Goal: Task Accomplishment & Management: Manage account settings

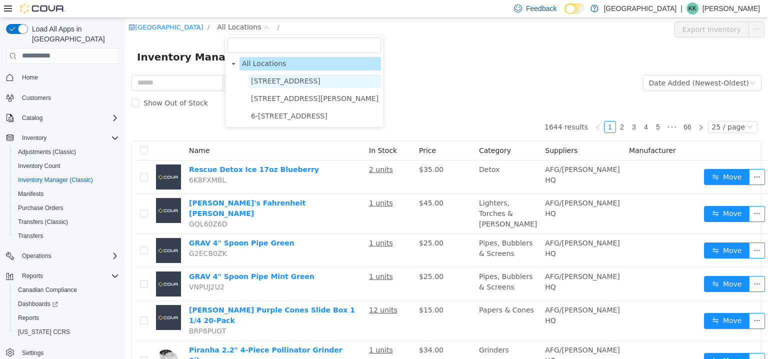
click at [301, 84] on span "[STREET_ADDRESS]" at bounding box center [285, 80] width 69 height 8
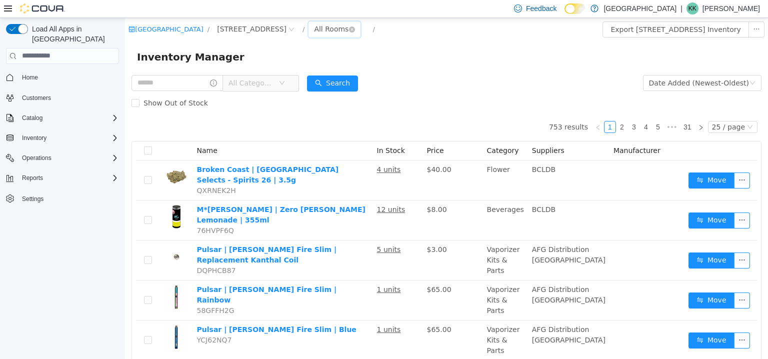
click at [348, 34] on div "All Rooms" at bounding box center [331, 28] width 34 height 15
click at [371, 77] on li "Vault" at bounding box center [380, 81] width 60 height 16
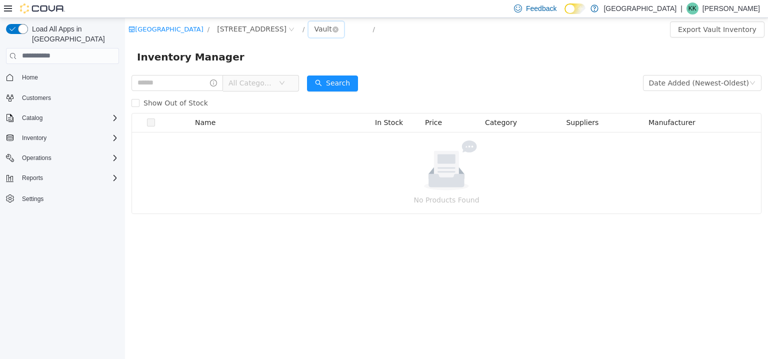
click at [331, 29] on div "Vault" at bounding box center [322, 28] width 17 height 15
click at [371, 68] on li "Sales Floor" at bounding box center [380, 65] width 60 height 16
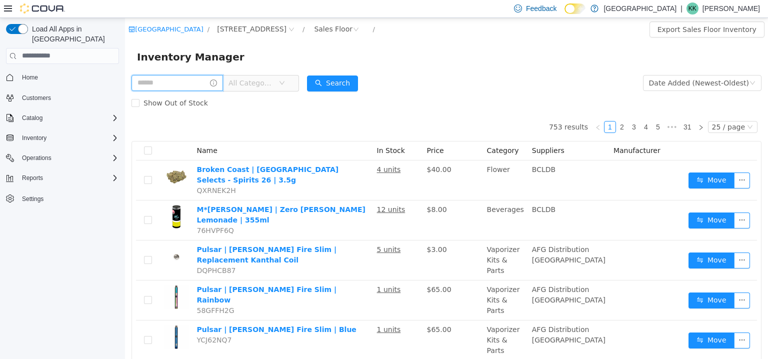
click at [177, 88] on input "text" at bounding box center [176, 82] width 91 height 16
type input "**********"
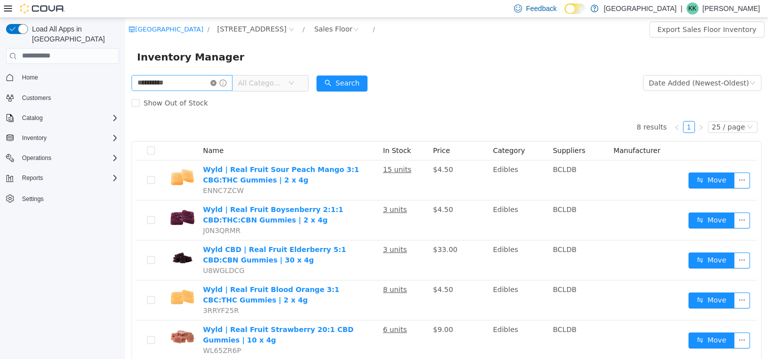
click at [216, 84] on icon "icon: close-circle" at bounding box center [213, 82] width 6 height 6
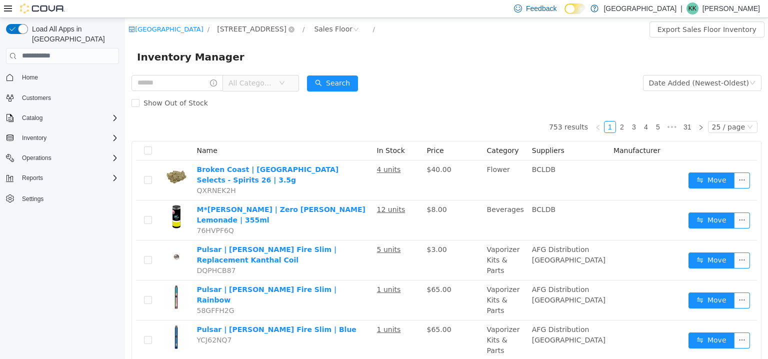
click at [256, 29] on span "[STREET_ADDRESS]" at bounding box center [251, 28] width 69 height 11
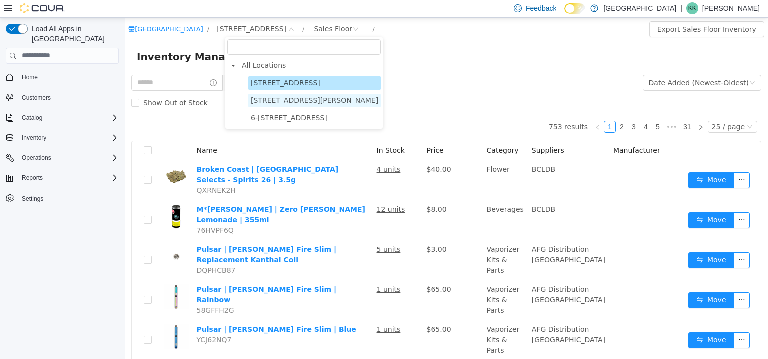
click at [276, 97] on span "[STREET_ADDRESS][PERSON_NAME]" at bounding box center [314, 100] width 127 height 8
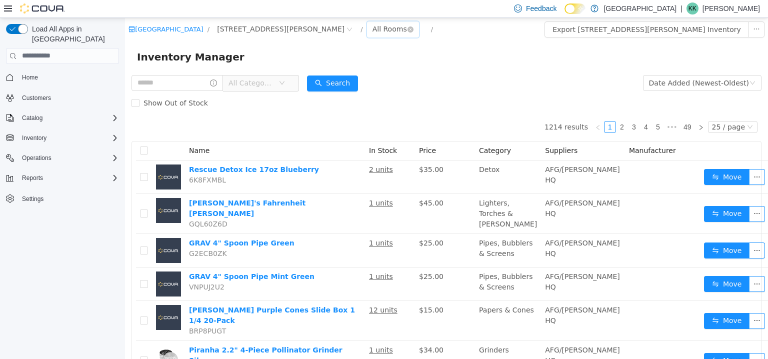
click at [367, 36] on div "All Rooms" at bounding box center [393, 29] width 52 height 16
click at [339, 80] on li "Vault" at bounding box center [342, 81] width 60 height 16
click at [266, 79] on span "All Categories" at bounding box center [250, 82] width 45 height 10
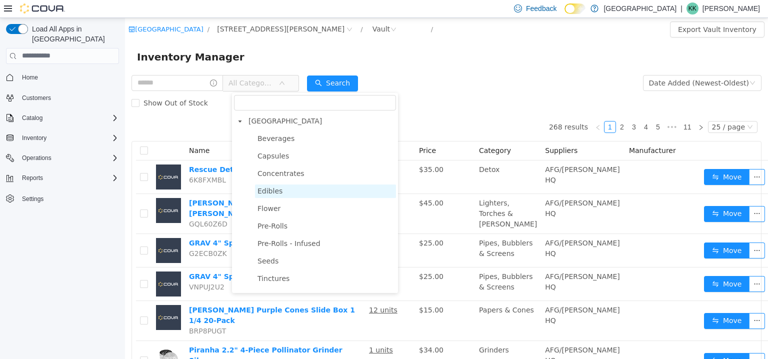
click at [274, 192] on span "Edibles" at bounding box center [269, 190] width 25 height 8
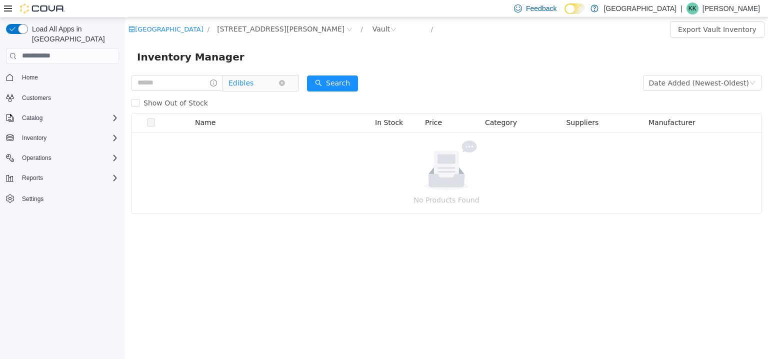
click at [285, 86] on icon "icon: down" at bounding box center [282, 82] width 6 height 7
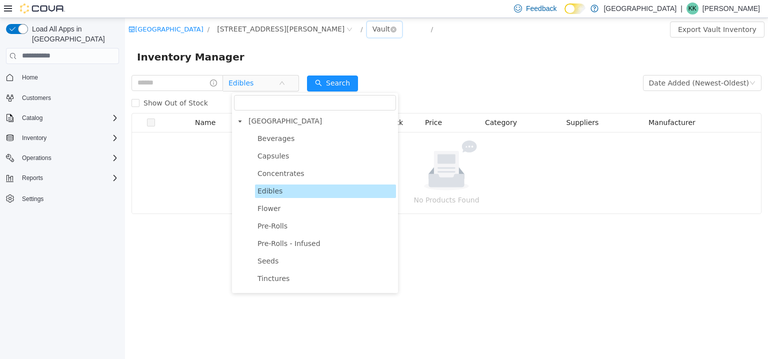
click at [372, 33] on div "Vault" at bounding box center [380, 28] width 17 height 15
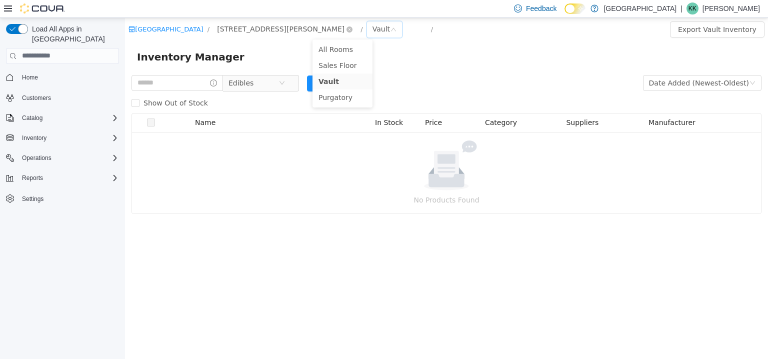
click at [264, 28] on span "[STREET_ADDRESS][PERSON_NAME]" at bounding box center [280, 28] width 127 height 11
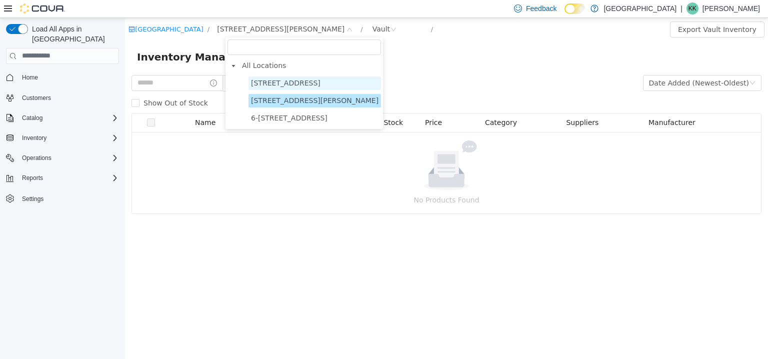
click at [284, 83] on span "[STREET_ADDRESS]" at bounding box center [285, 82] width 69 height 8
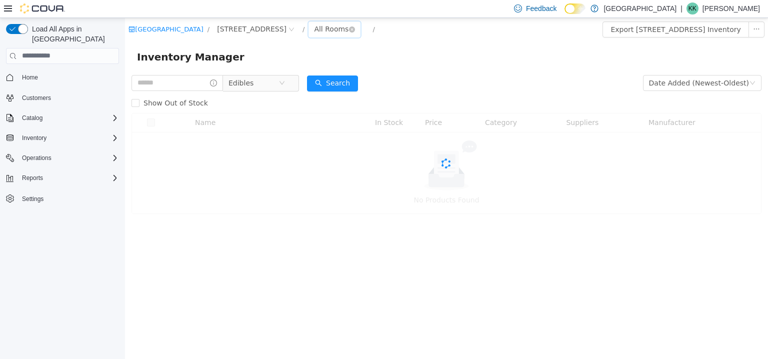
click at [348, 27] on div "All Rooms" at bounding box center [331, 28] width 34 height 15
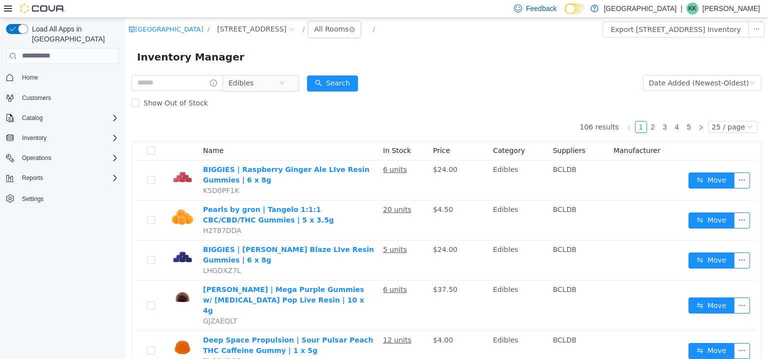
click at [348, 33] on div "All Rooms" at bounding box center [331, 28] width 34 height 15
click at [382, 81] on li "Vault" at bounding box center [380, 81] width 60 height 16
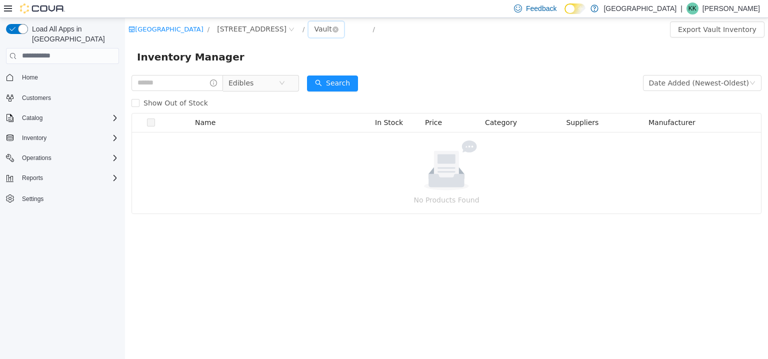
click at [331, 35] on div "Vault" at bounding box center [322, 28] width 17 height 15
click at [383, 111] on li "In storage for CH" at bounding box center [380, 113] width 60 height 16
click at [278, 81] on span "Edibles" at bounding box center [253, 82] width 50 height 15
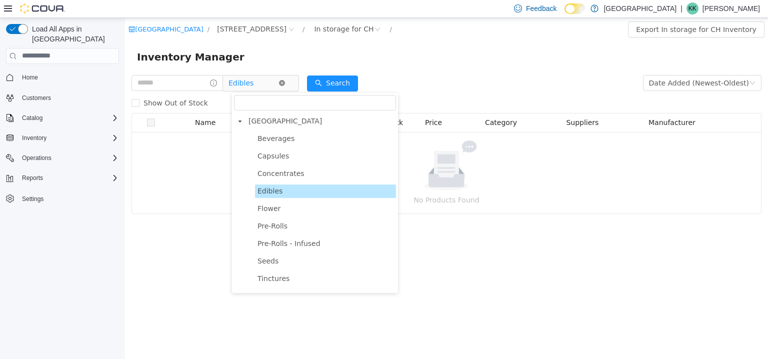
click at [285, 84] on icon "icon: close-circle" at bounding box center [282, 82] width 6 height 6
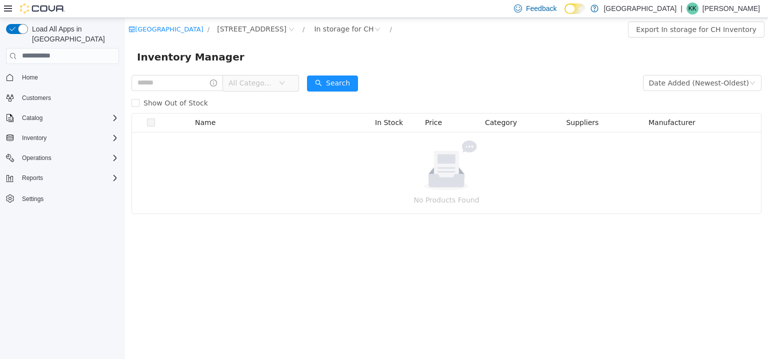
click at [290, 59] on div "Inventory Manager" at bounding box center [446, 56] width 619 height 16
click at [368, 29] on div "In storage for CH" at bounding box center [343, 28] width 59 height 15
click at [385, 100] on li "Purgatory" at bounding box center [385, 97] width 70 height 16
click at [348, 32] on div "Purgatory" at bounding box center [331, 28] width 34 height 15
drag, startPoint x: 366, startPoint y: 32, endPoint x: 327, endPoint y: 55, distance: 45.0
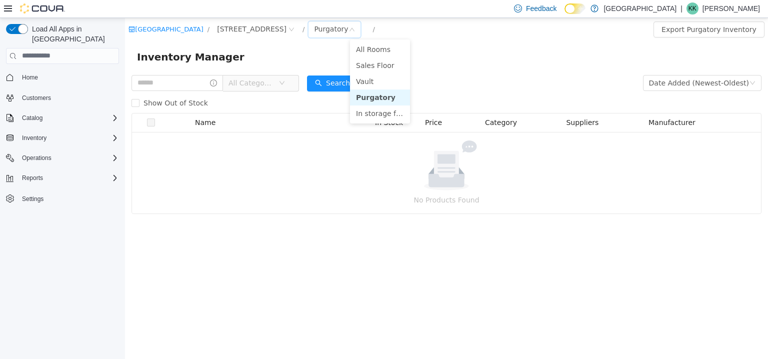
click at [322, 61] on div "Inventory Manager" at bounding box center [446, 56] width 619 height 16
click at [348, 32] on div "Purgatory" at bounding box center [331, 28] width 34 height 15
click at [368, 82] on li "Vault" at bounding box center [380, 81] width 60 height 16
click at [573, 196] on p "No Products Found" at bounding box center [446, 199] width 605 height 11
click at [331, 34] on div "Vault" at bounding box center [322, 28] width 17 height 15
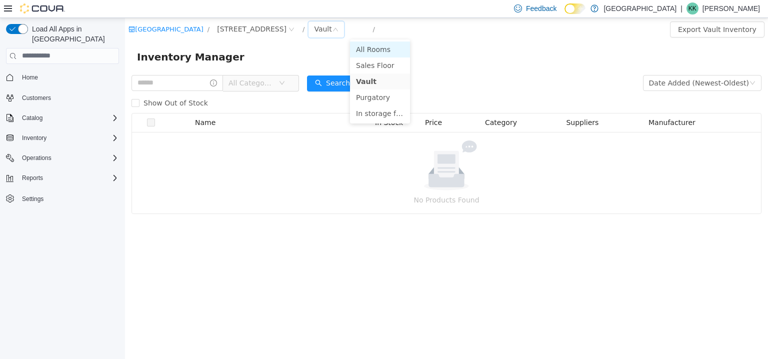
click at [371, 51] on li "All Rooms" at bounding box center [380, 49] width 60 height 16
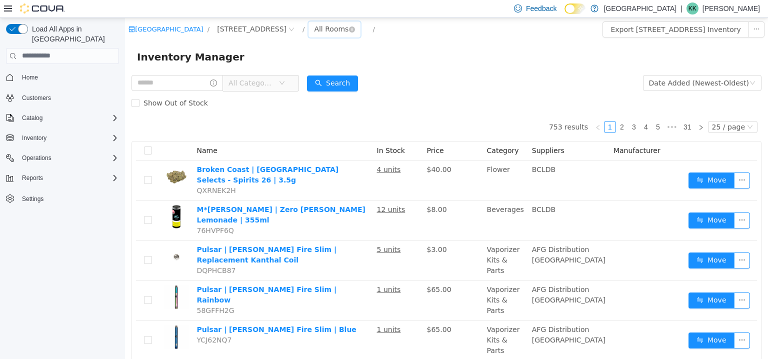
click at [348, 33] on div "All Rooms" at bounding box center [331, 28] width 34 height 15
drag, startPoint x: 376, startPoint y: 83, endPoint x: 372, endPoint y: 87, distance: 5.3
click at [376, 83] on li "Vault" at bounding box center [380, 81] width 60 height 16
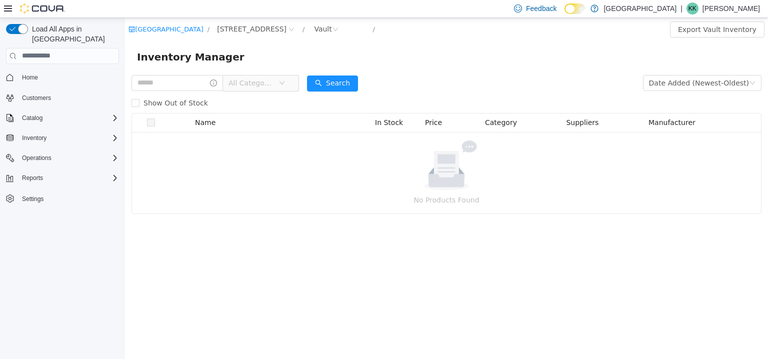
drag, startPoint x: 446, startPoint y: 103, endPoint x: 145, endPoint y: 231, distance: 327.4
click at [143, 233] on div "Warmland Cannabis Centre / 103-855 Shawnigan Mill Bay Rd. / Vault / Export Vaul…" at bounding box center [446, 187] width 643 height 341
click at [35, 73] on span "Home" at bounding box center [30, 77] width 16 height 8
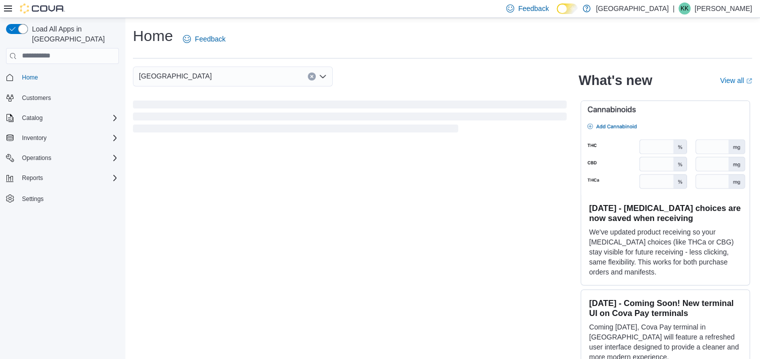
click at [123, 145] on div "Load All Apps in New Hub Home Customers Catalog Inventory Operations Reports Se…" at bounding box center [62, 190] width 125 height 344
click at [118, 147] on div "Load All Apps in New Hub Home Customers Catalog Inventory Operations Reports Se…" at bounding box center [62, 128] width 121 height 216
click at [114, 155] on icon "Complex example" at bounding box center [114, 158] width 3 height 6
click at [112, 134] on icon "Complex example" at bounding box center [115, 138] width 8 height 8
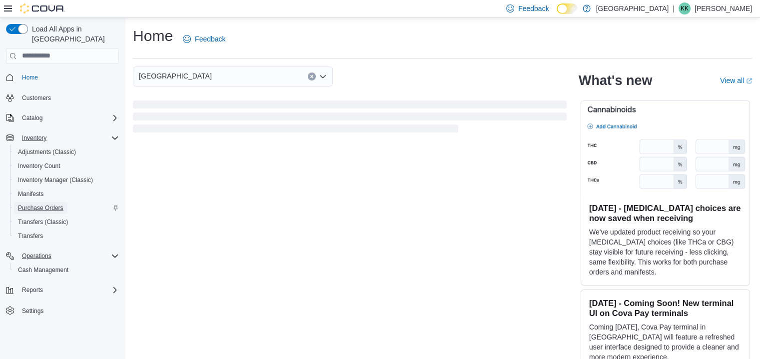
click at [56, 204] on span "Purchase Orders" at bounding box center [40, 208] width 45 height 8
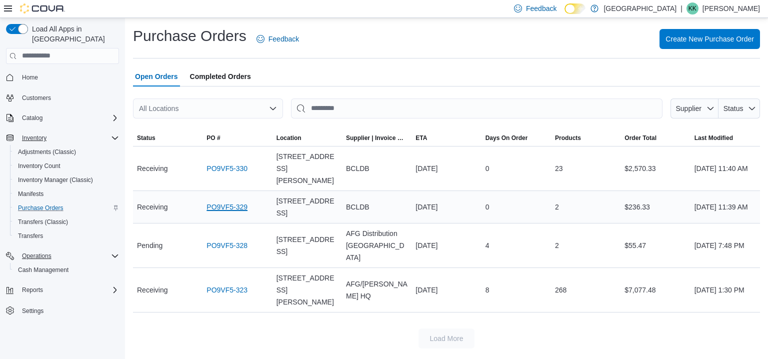
click at [238, 203] on link "PO9VF5-329" at bounding box center [226, 207] width 41 height 12
click at [213, 162] on link "PO9VF5-330" at bounding box center [226, 168] width 41 height 12
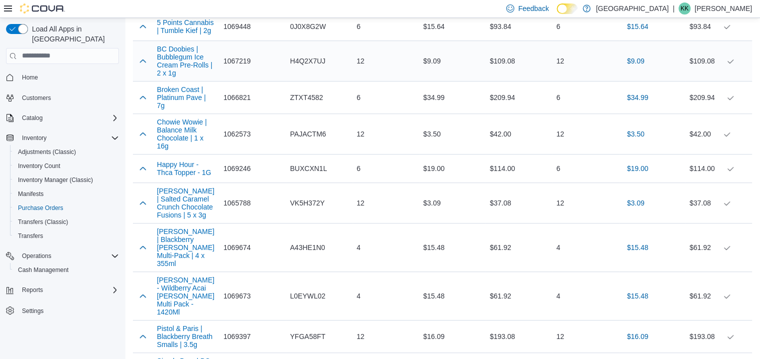
scroll to position [268, 0]
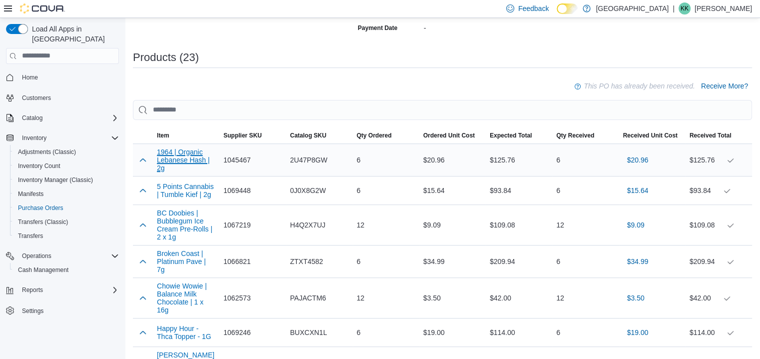
click at [184, 159] on button "1964 | Organic Lebanese Hash | 2g" at bounding box center [186, 160] width 58 height 24
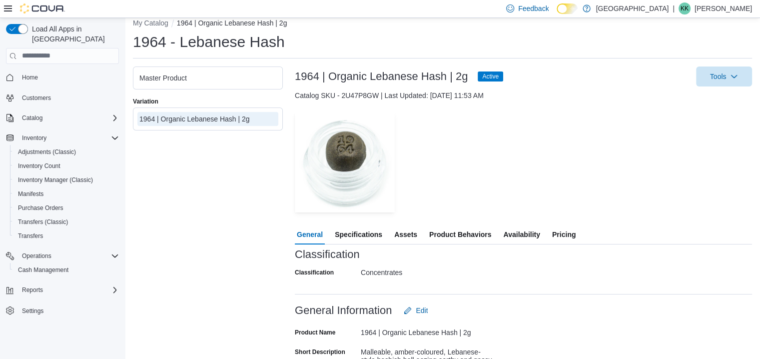
scroll to position [200, 0]
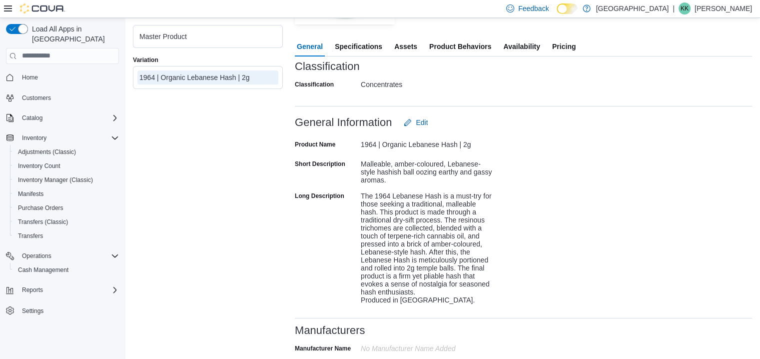
click at [410, 48] on span "Assets" at bounding box center [405, 46] width 23 height 20
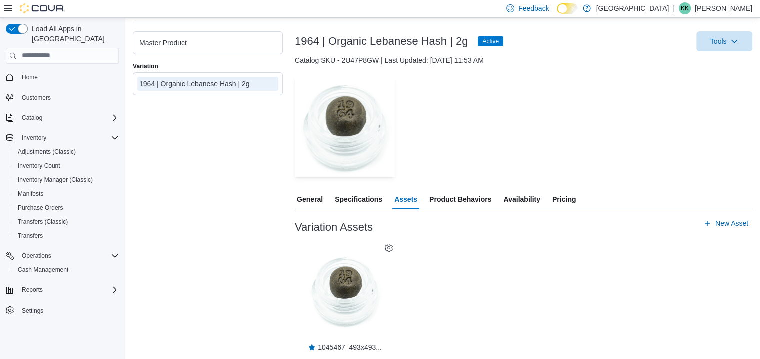
click at [373, 195] on span "Specifications" at bounding box center [358, 199] width 47 height 20
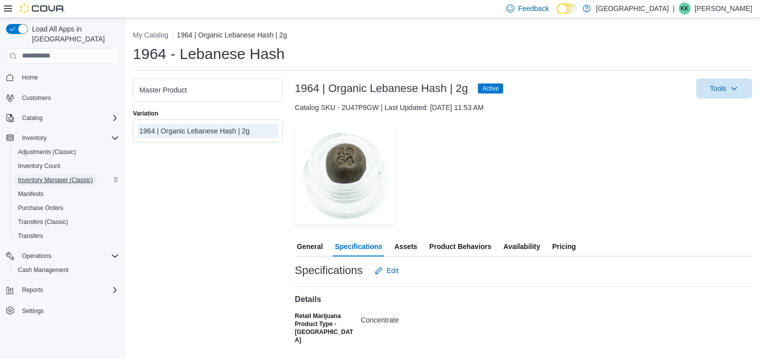
click at [55, 176] on span "Inventory Manager (Classic)" at bounding box center [55, 180] width 75 height 8
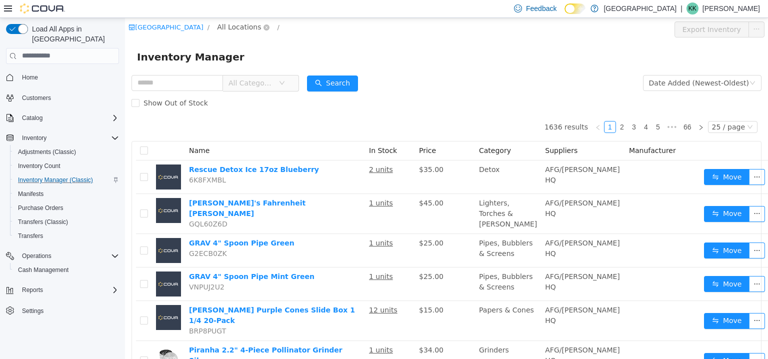
click at [237, 29] on span "All Locations" at bounding box center [239, 26] width 44 height 11
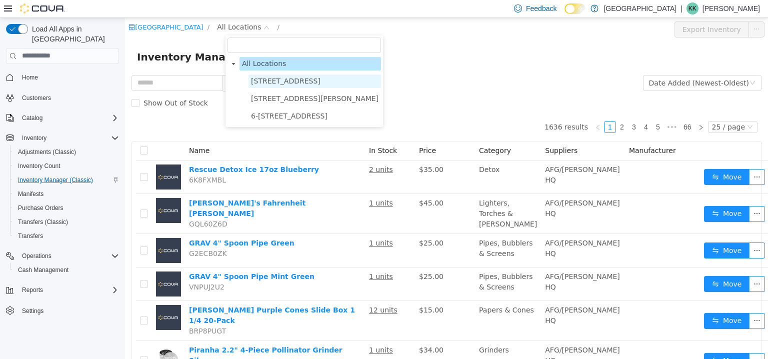
click at [314, 84] on span "[STREET_ADDRESS]" at bounding box center [285, 80] width 69 height 8
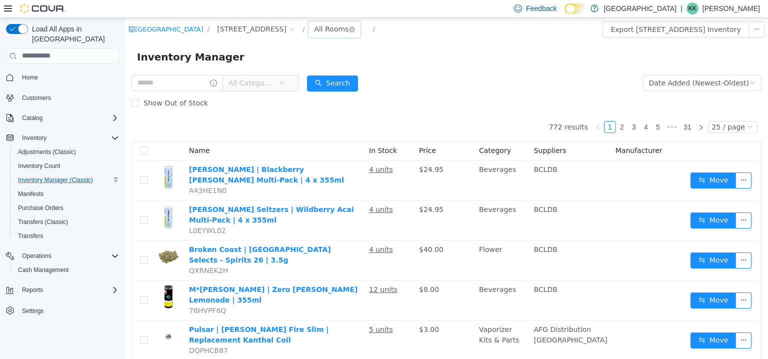
click at [348, 24] on div "All Rooms" at bounding box center [331, 28] width 34 height 15
click at [275, 26] on span "[STREET_ADDRESS]" at bounding box center [251, 28] width 69 height 11
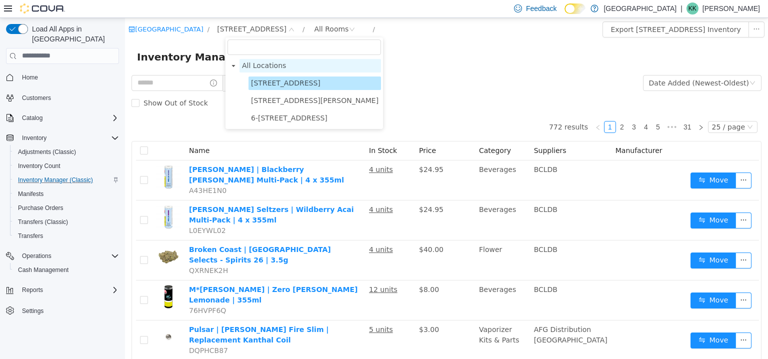
click at [264, 70] on span "All Locations" at bounding box center [309, 64] width 141 height 13
click at [259, 68] on span "All Locations" at bounding box center [264, 65] width 44 height 8
click at [234, 65] on icon "icon: caret-down" at bounding box center [233, 65] width 5 height 5
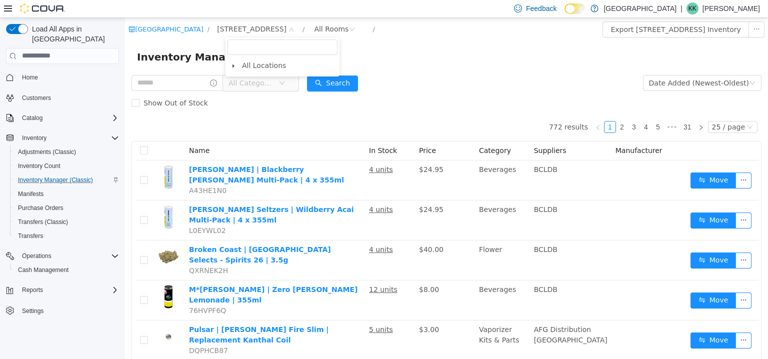
click at [205, 39] on div "Warmland Cannabis Centre / 103-855 Shawnigan Mill Bay Rd. / All Rooms / Export …" at bounding box center [446, 28] width 643 height 23
click at [294, 29] on icon "icon: close-circle" at bounding box center [291, 29] width 6 height 6
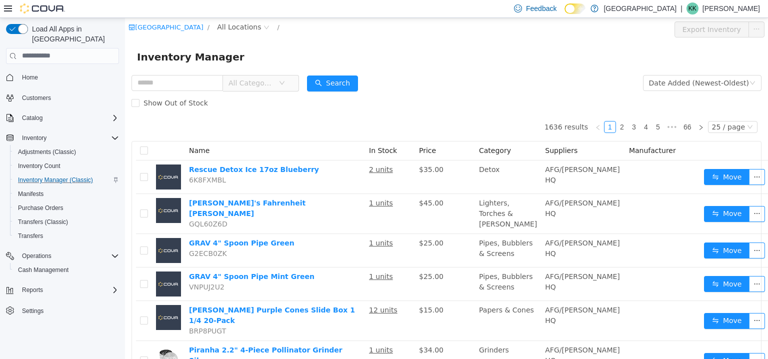
click at [291, 78] on span "All Categories" at bounding box center [256, 82] width 68 height 16
click at [328, 42] on div "Inventory Manager" at bounding box center [446, 56] width 643 height 32
click at [245, 32] on span "All Locations" at bounding box center [242, 27] width 59 height 12
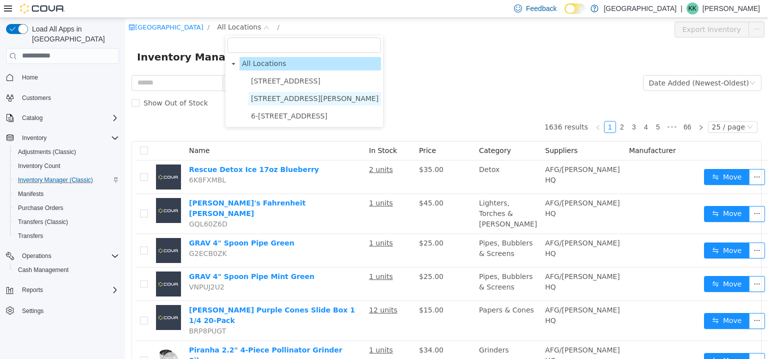
click at [317, 95] on span "3541 Cobble Hill Rd" at bounding box center [314, 97] width 132 height 13
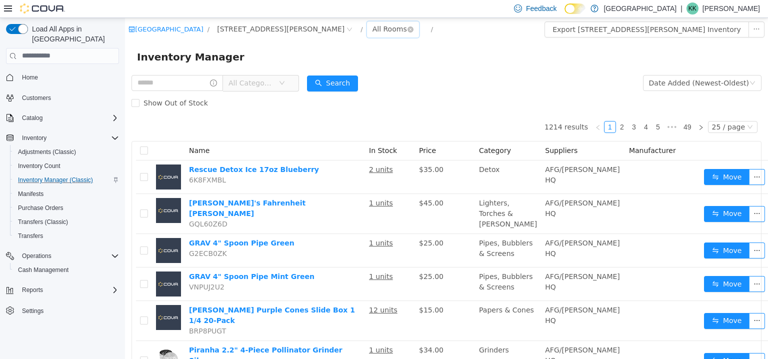
click at [372, 32] on div "All Rooms" at bounding box center [389, 28] width 34 height 15
click at [350, 84] on li "Vault" at bounding box center [342, 81] width 60 height 16
click at [429, 88] on form "All Categories Date Added (Newest-Oldest) Search Show Out of Stock" at bounding box center [446, 92] width 630 height 40
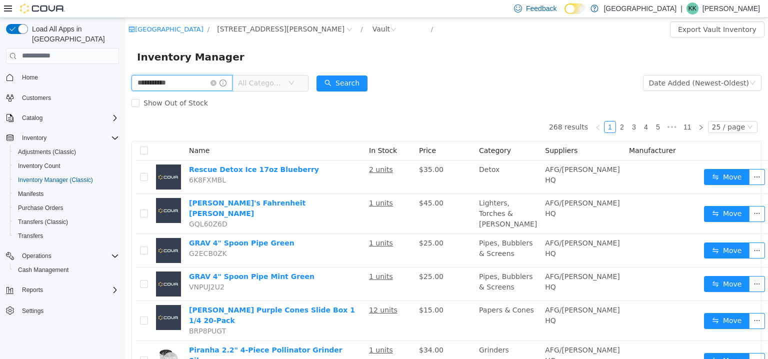
type input "**********"
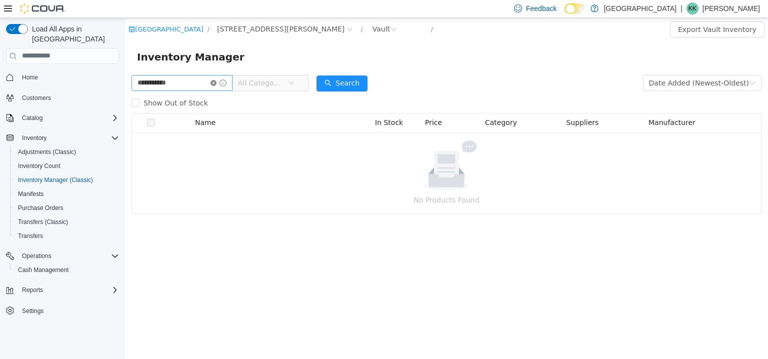
click at [216, 83] on icon "icon: close-circle" at bounding box center [213, 82] width 6 height 6
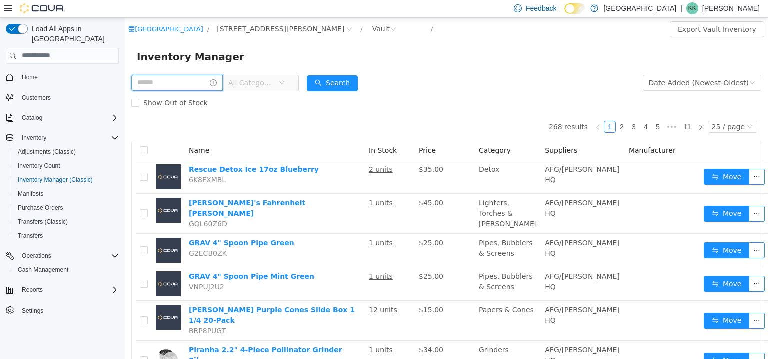
click at [189, 77] on input "text" at bounding box center [176, 82] width 91 height 16
type input "**********"
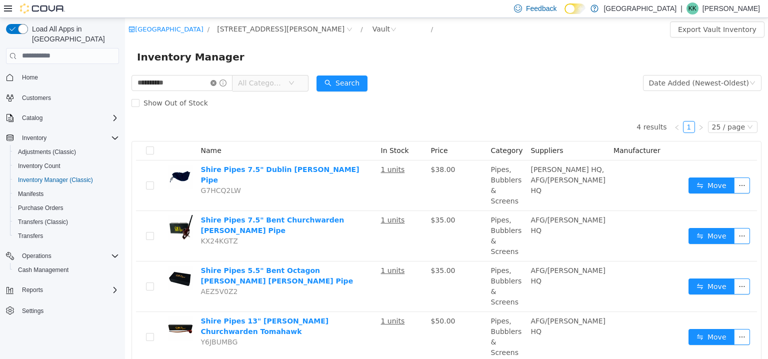
click at [216, 83] on icon "icon: close-circle" at bounding box center [213, 82] width 6 height 6
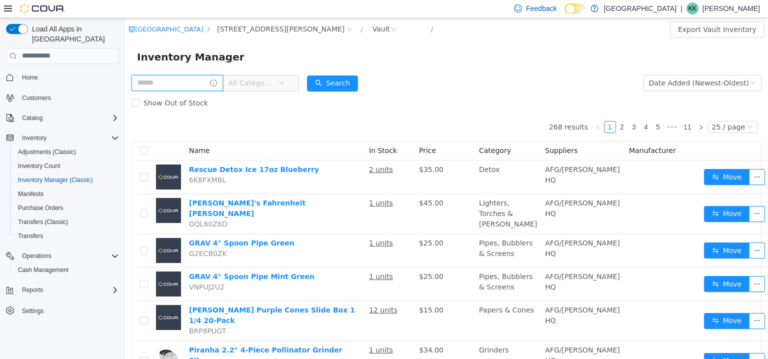
click at [191, 83] on input "text" at bounding box center [176, 82] width 91 height 16
type input "*"
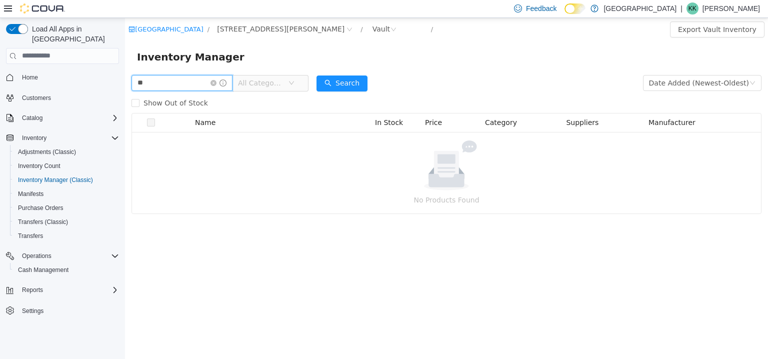
type input "*"
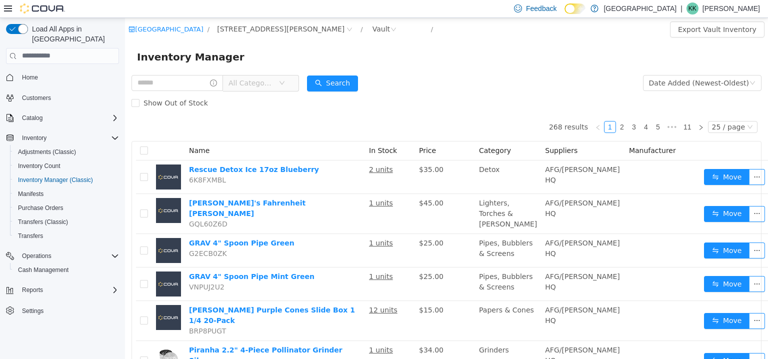
drag, startPoint x: 191, startPoint y: 83, endPoint x: 406, endPoint y: 41, distance: 219.0
click at [408, 37] on div "[GEOGRAPHIC_DATA] / [STREET_ADDRESS][PERSON_NAME] / Vault / Export Vault Invent…" at bounding box center [446, 28] width 643 height 23
click at [161, 78] on input "text" at bounding box center [176, 82] width 91 height 16
type input "*******"
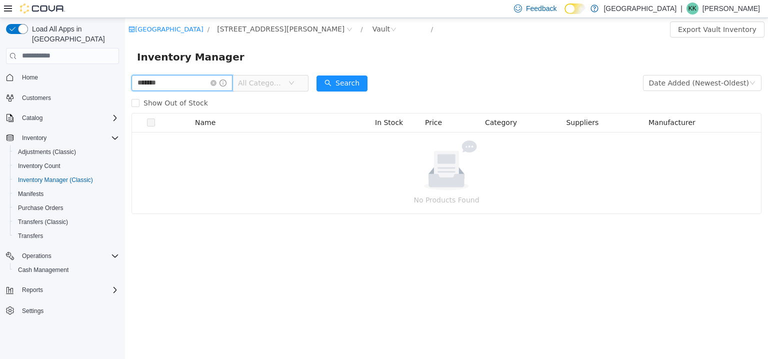
click at [168, 82] on input "*******" at bounding box center [181, 82] width 101 height 16
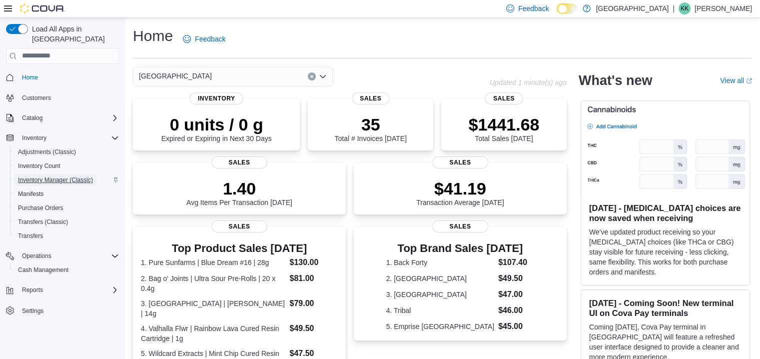
click at [44, 176] on span "Inventory Manager (Classic)" at bounding box center [55, 180] width 75 height 8
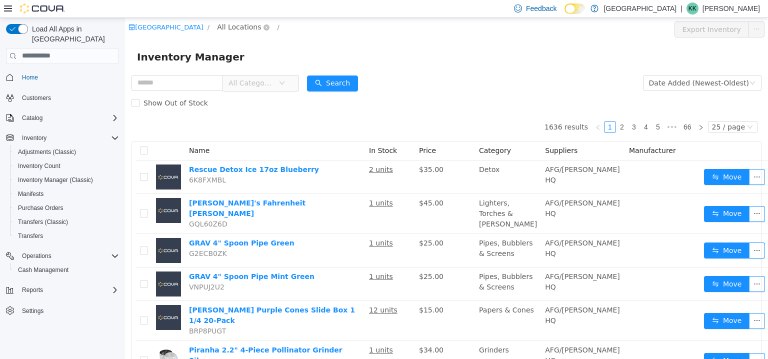
click at [248, 27] on span "All Locations" at bounding box center [239, 26] width 44 height 11
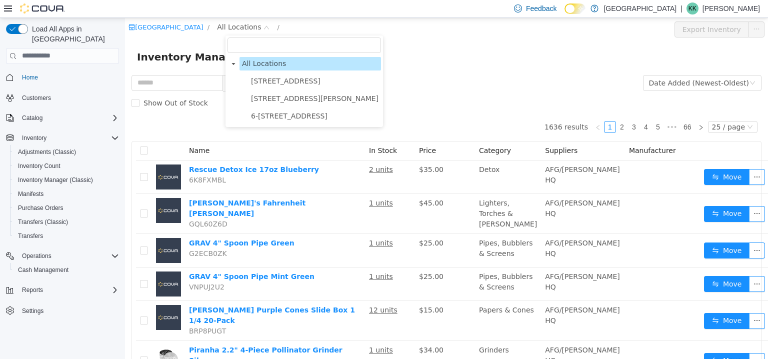
click at [267, 84] on span "[STREET_ADDRESS]" at bounding box center [285, 80] width 69 height 8
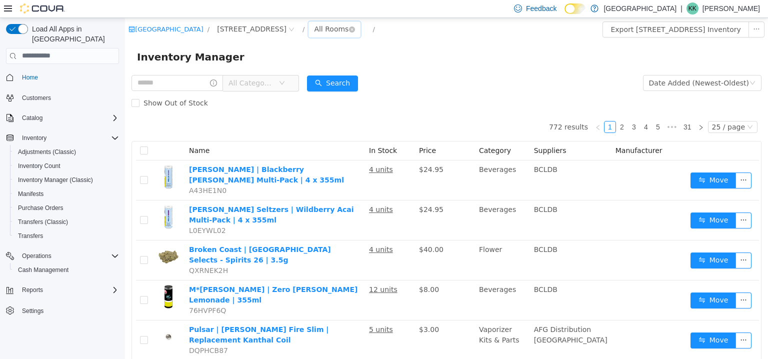
click at [348, 24] on div "All Rooms" at bounding box center [331, 28] width 34 height 15
click at [370, 82] on li "Vault" at bounding box center [380, 81] width 60 height 16
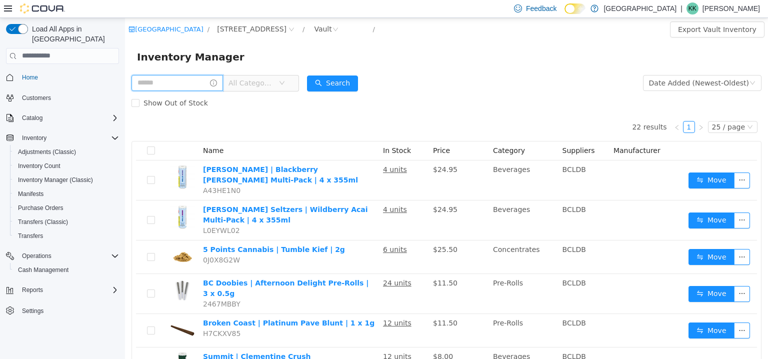
click at [192, 86] on input "text" at bounding box center [176, 82] width 91 height 16
type input "**********"
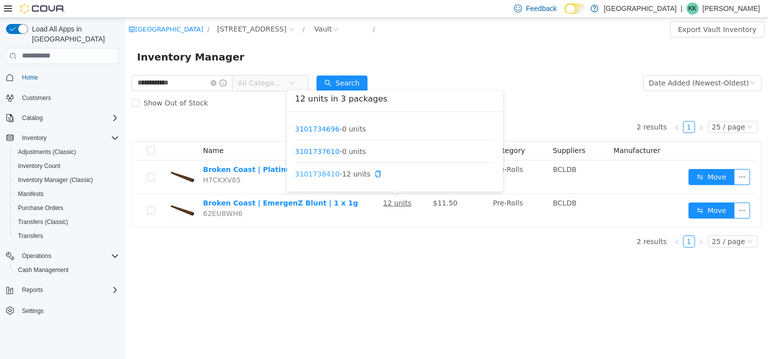
click at [326, 175] on link "3101738410" at bounding box center [317, 173] width 44 height 8
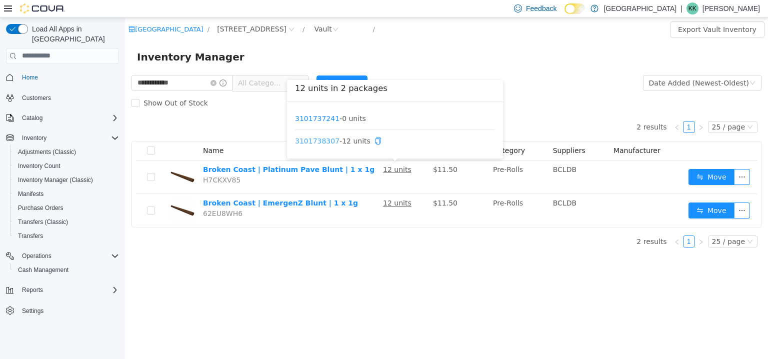
click at [326, 142] on link "3101738307" at bounding box center [317, 140] width 44 height 8
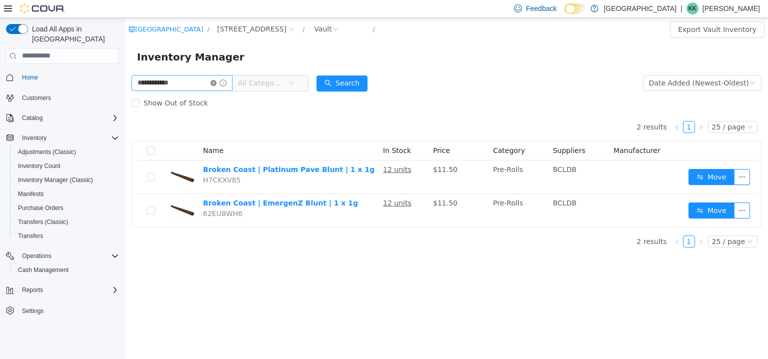
click at [216, 82] on icon "icon: close-circle" at bounding box center [213, 82] width 6 height 6
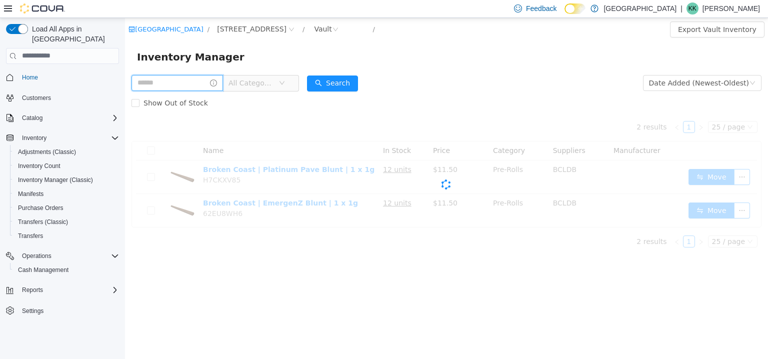
click at [204, 83] on input "text" at bounding box center [176, 82] width 91 height 16
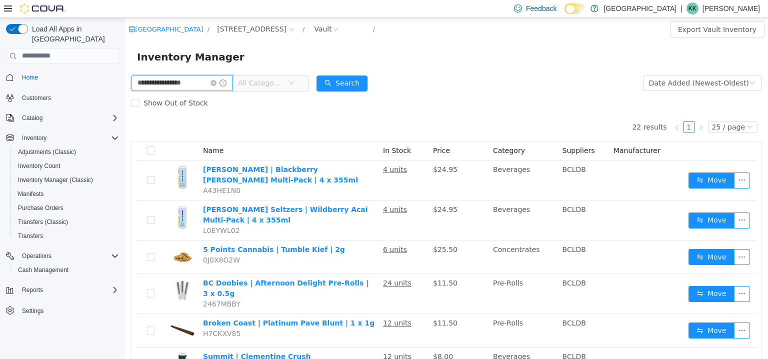
type input "**********"
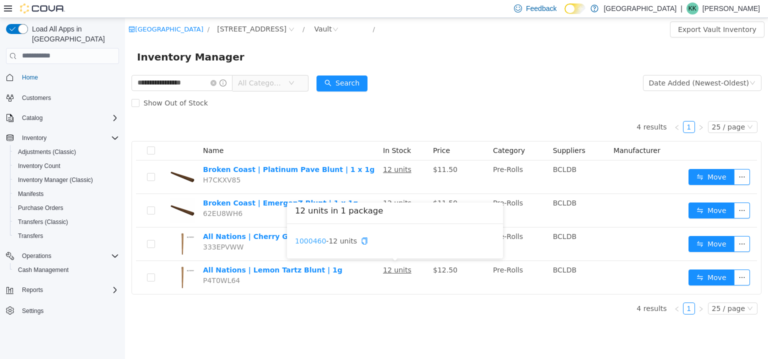
click at [315, 242] on link "1000460" at bounding box center [310, 240] width 31 height 8
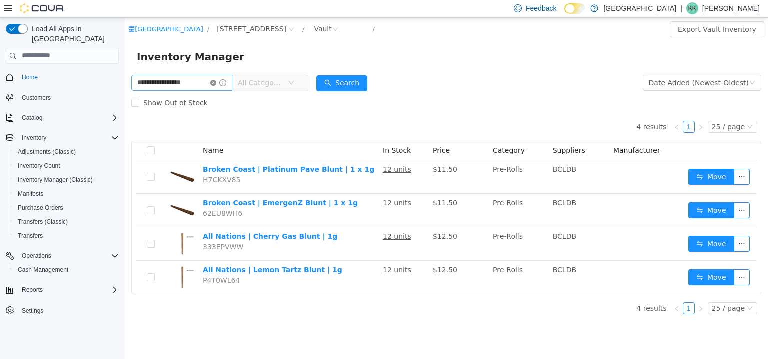
click at [216, 83] on icon "icon: close-circle" at bounding box center [213, 82] width 6 height 6
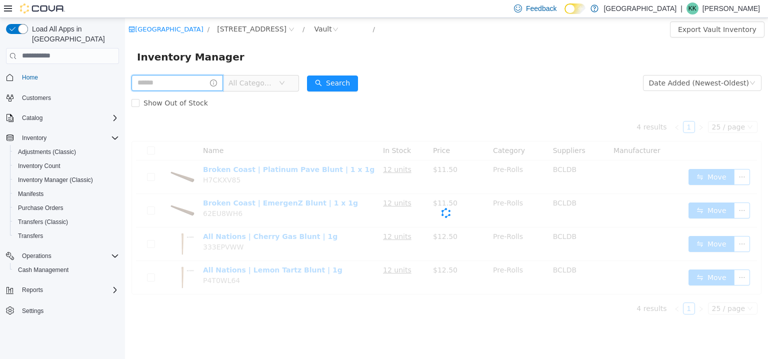
click at [205, 87] on input "text" at bounding box center [176, 82] width 91 height 16
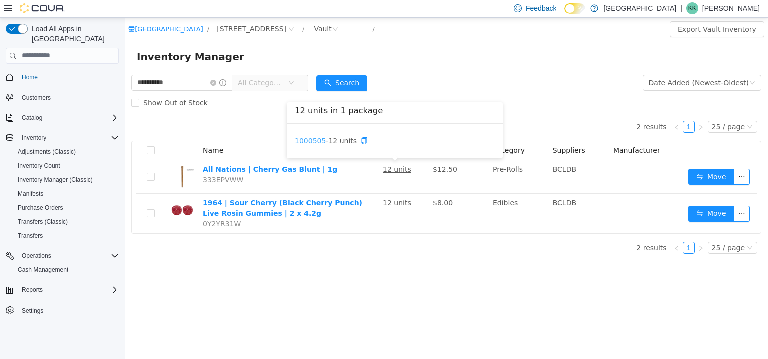
click at [309, 144] on link "1000505" at bounding box center [310, 140] width 31 height 8
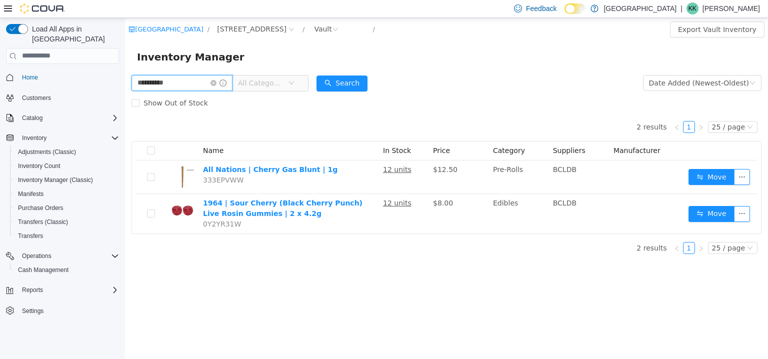
click at [171, 85] on input "**********" at bounding box center [181, 82] width 101 height 16
type input "**********"
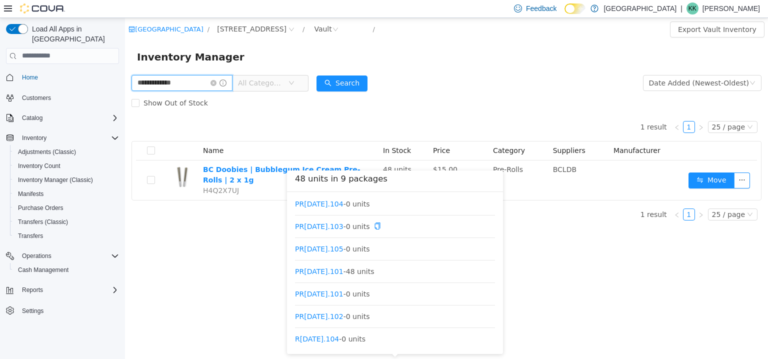
scroll to position [52, 0]
click at [343, 269] on link "PR28AUG2025.101" at bounding box center [319, 269] width 48 height 8
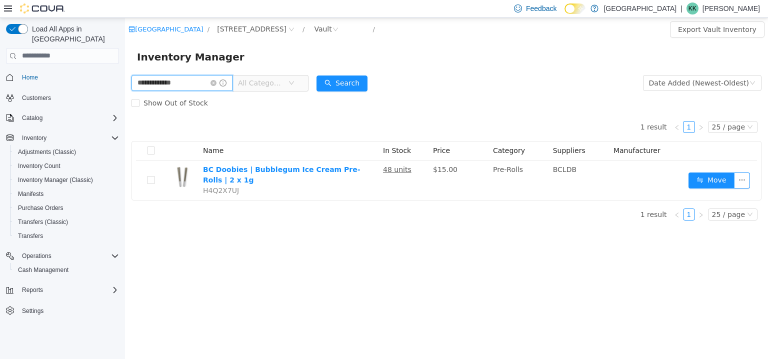
click at [218, 82] on input "**********" at bounding box center [181, 82] width 101 height 16
click at [216, 84] on icon "icon: close-circle" at bounding box center [213, 82] width 6 height 6
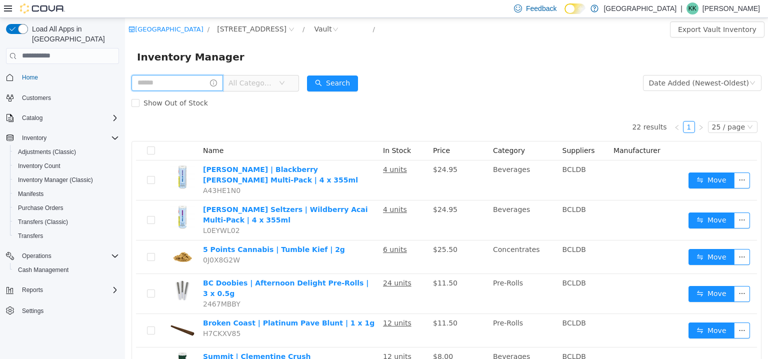
click at [188, 87] on input "text" at bounding box center [176, 82] width 91 height 16
click at [419, 49] on div "Inventory Manager" at bounding box center [446, 56] width 619 height 16
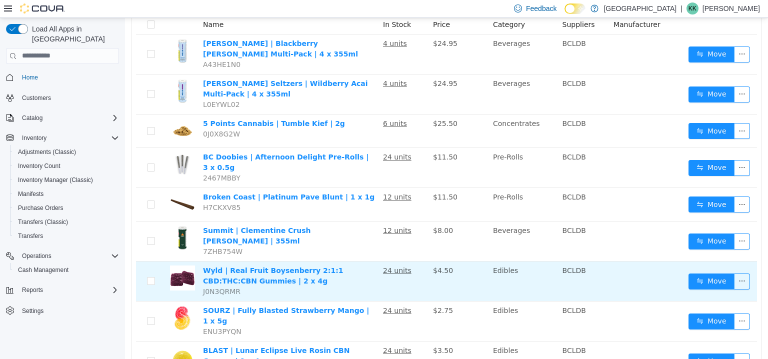
scroll to position [150, 0]
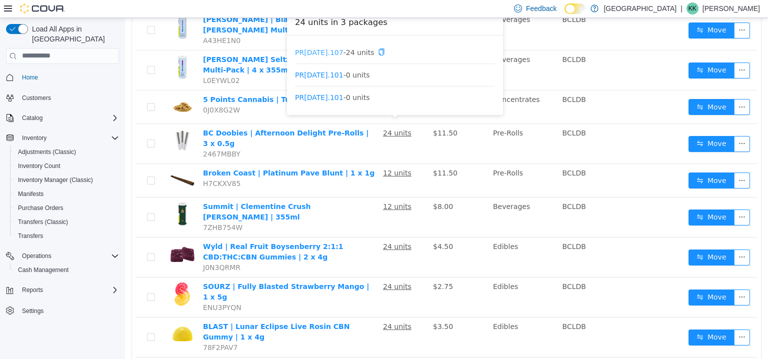
click at [332, 55] on link "PR[DATE].107" at bounding box center [319, 51] width 48 height 8
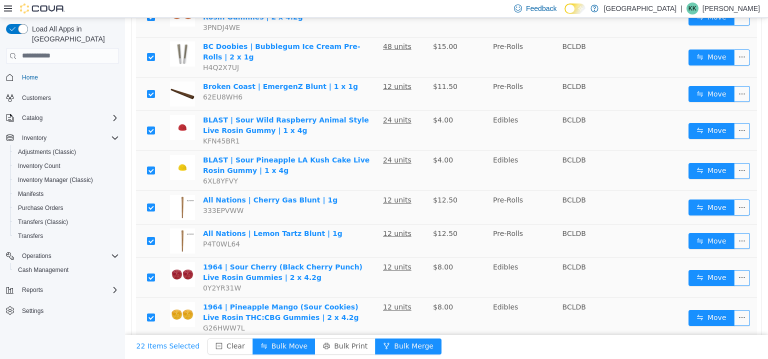
scroll to position [616, 0]
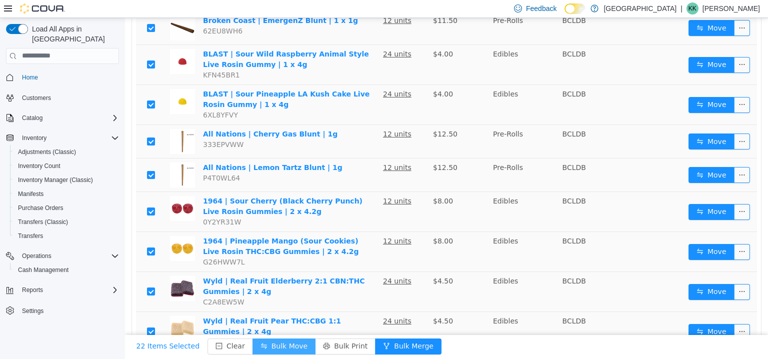
click at [290, 344] on button "Bulk Move" at bounding box center [283, 346] width 63 height 16
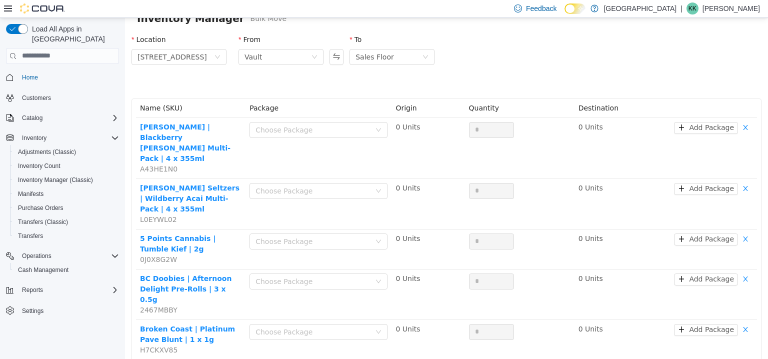
scroll to position [50, 0]
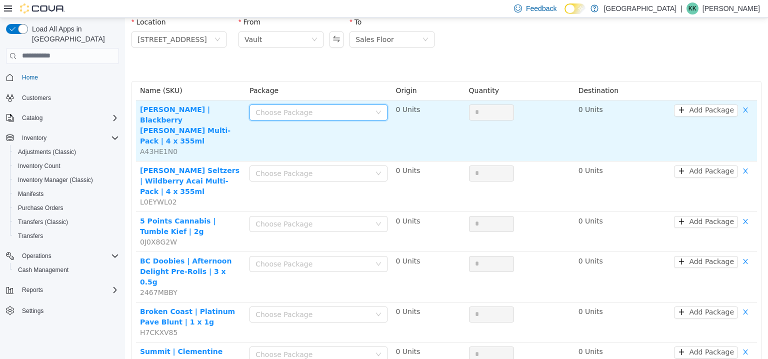
click at [324, 117] on div "Choose Package" at bounding box center [314, 111] width 119 height 15
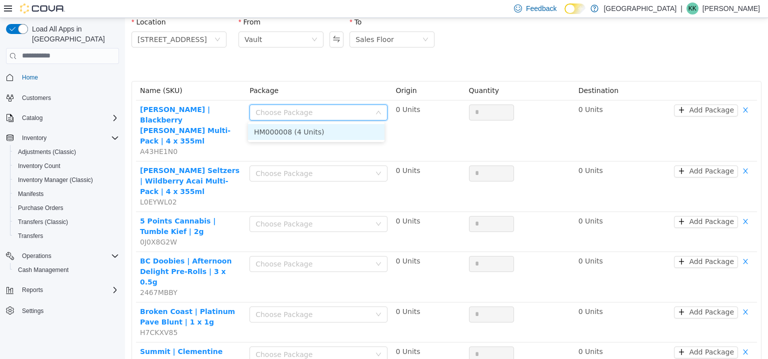
click at [326, 137] on li "HM000008 (4 Units)" at bounding box center [316, 131] width 136 height 16
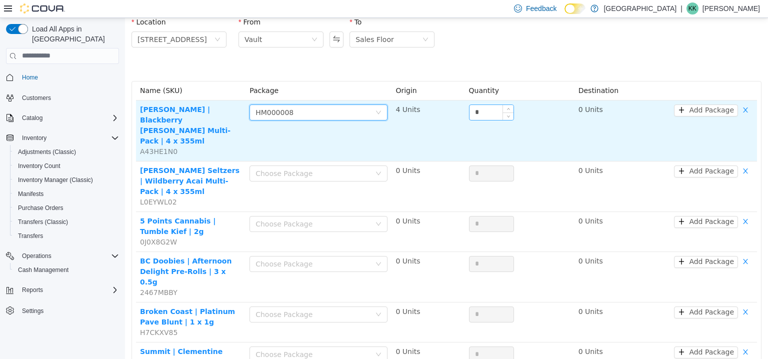
click at [487, 107] on input "*" at bounding box center [491, 111] width 44 height 15
click at [506, 109] on icon "icon: up" at bounding box center [507, 108] width 3 height 3
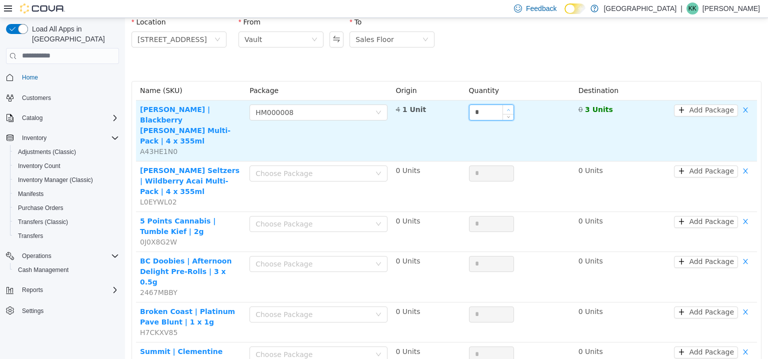
type input "*"
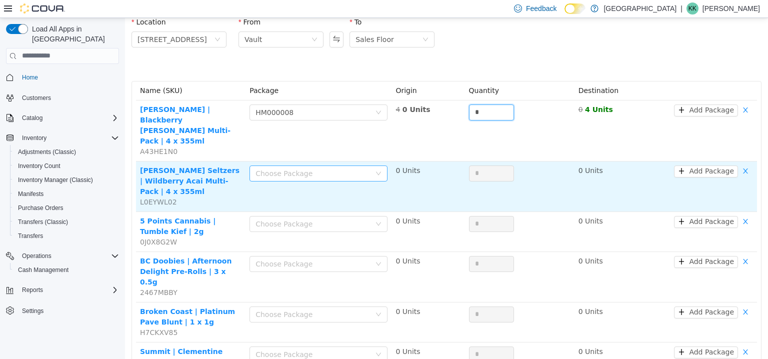
click at [317, 168] on div "Choose Package" at bounding box center [312, 173] width 115 height 10
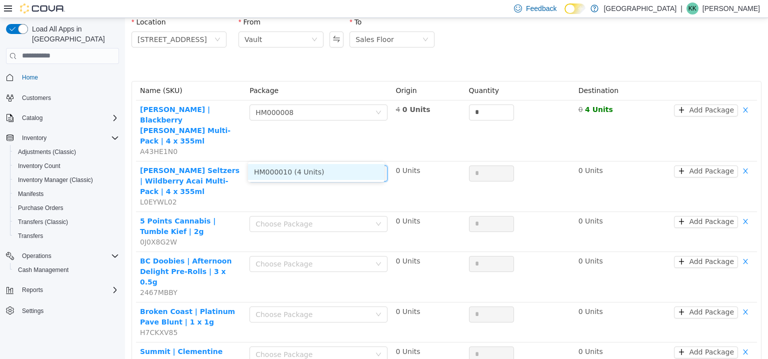
click at [317, 169] on li "HM000010 (4 Units)" at bounding box center [316, 171] width 136 height 16
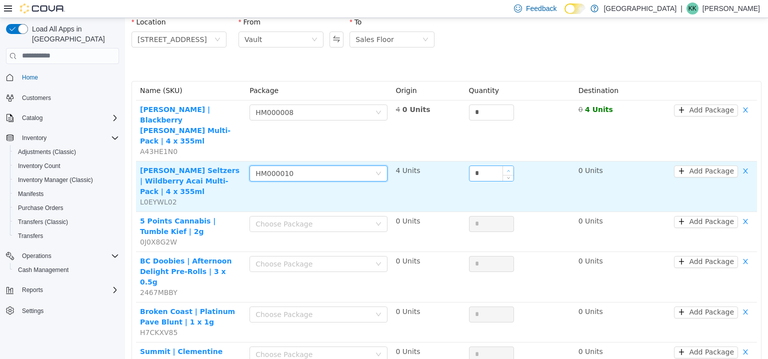
click at [506, 168] on icon "icon: up" at bounding box center [507, 169] width 3 height 3
type input "*"
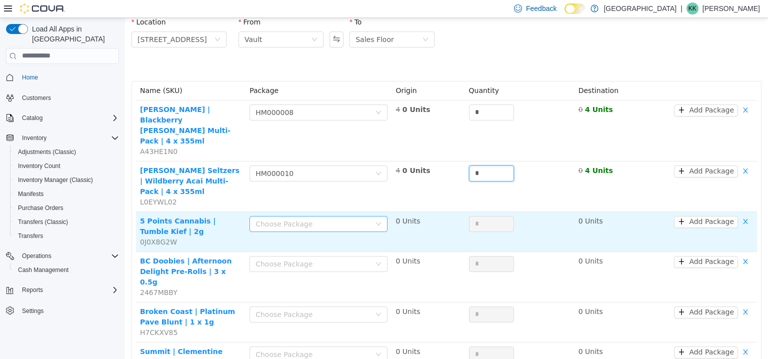
click at [364, 218] on div "Choose Package" at bounding box center [312, 223] width 115 height 10
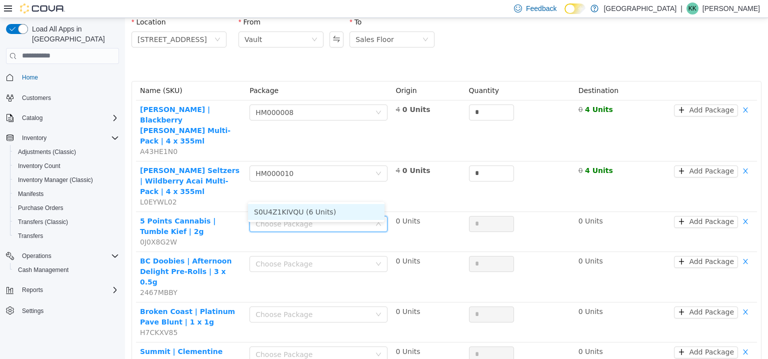
click at [341, 207] on li "S0U4Z1KIVQU (6 Units)" at bounding box center [316, 211] width 136 height 16
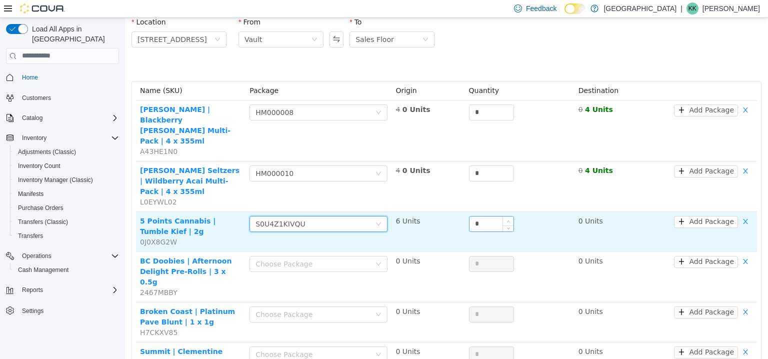
click at [506, 216] on span "Increase Value" at bounding box center [508, 220] width 10 height 9
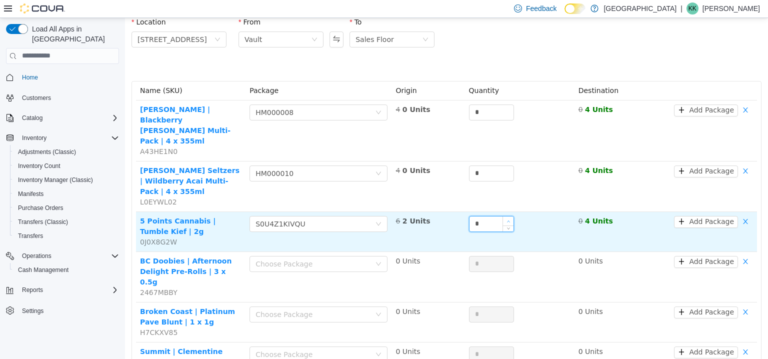
click at [506, 216] on span "Increase Value" at bounding box center [508, 220] width 10 height 9
type input "*"
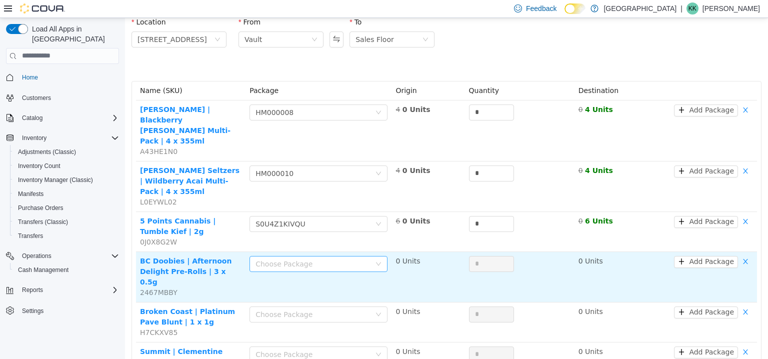
click at [360, 255] on div "Choose Package" at bounding box center [318, 263] width 138 height 16
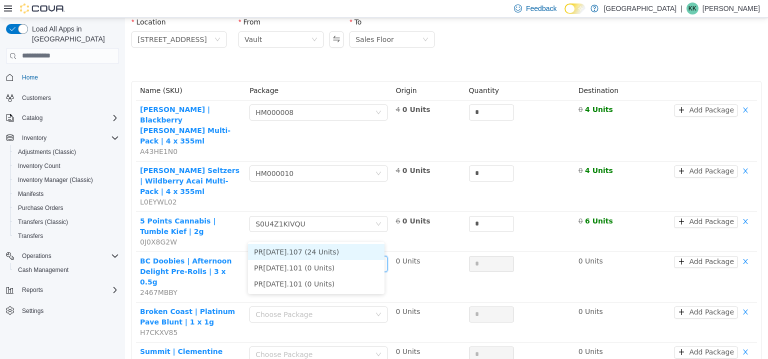
click at [342, 253] on li "PR01SEP2025.107 (24 Units)" at bounding box center [316, 251] width 136 height 16
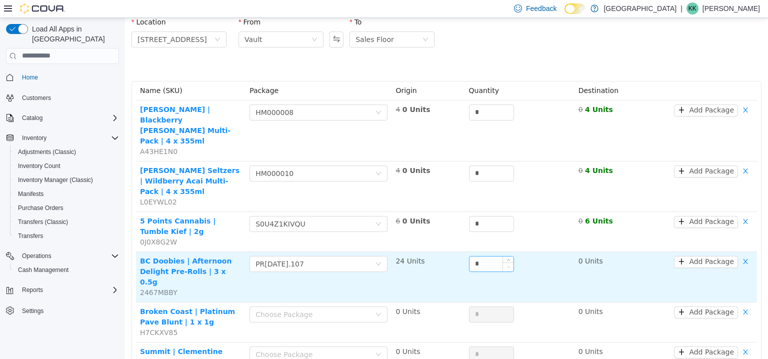
click at [503, 262] on span "Decrease Value" at bounding box center [508, 266] width 10 height 9
click at [475, 256] on input "*" at bounding box center [491, 263] width 44 height 15
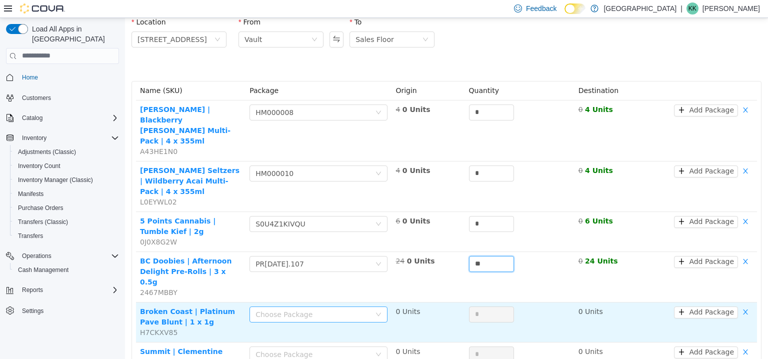
click at [306, 309] on div "Choose Package" at bounding box center [312, 314] width 115 height 10
type input "**"
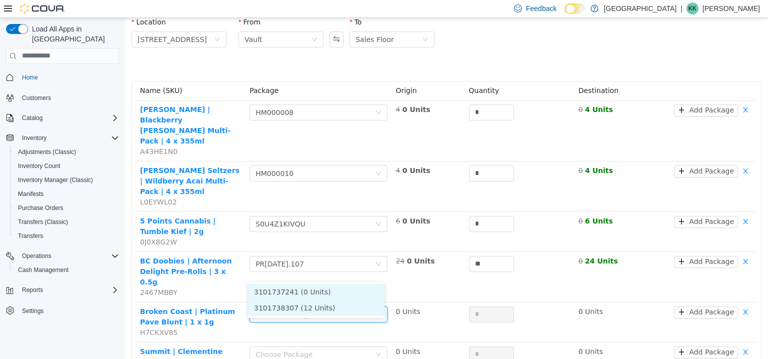
click at [316, 309] on li "3101738307 (12 Units)" at bounding box center [316, 307] width 136 height 16
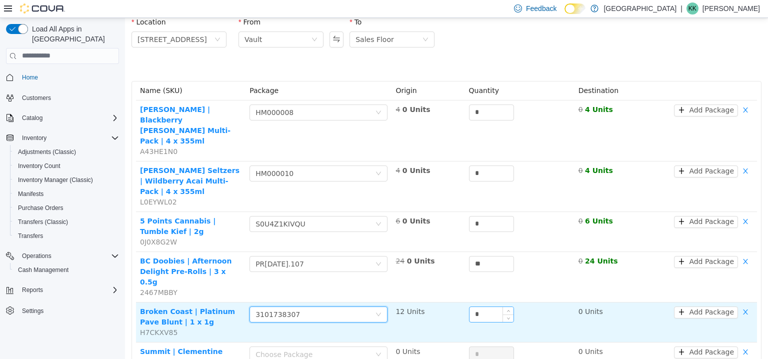
click at [478, 306] on input "*" at bounding box center [491, 313] width 44 height 15
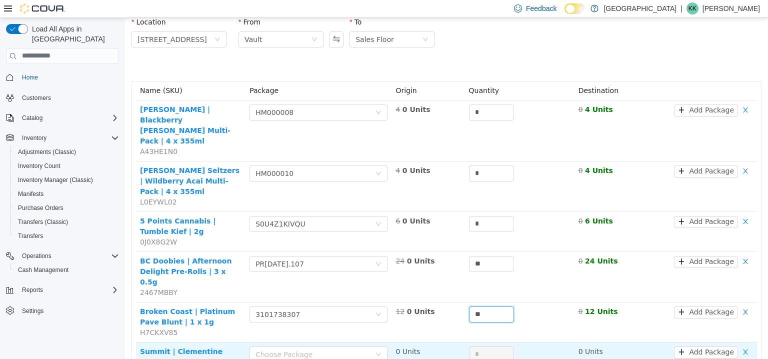
type input "**"
click at [353, 346] on div "Choose Package" at bounding box center [318, 356] width 138 height 20
click at [356, 349] on div "Choose Package" at bounding box center [312, 354] width 115 height 10
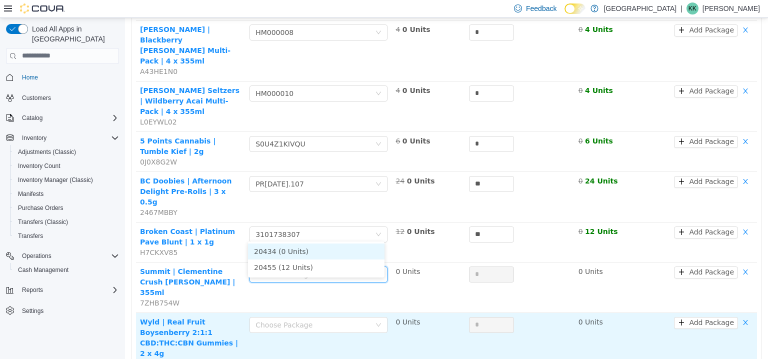
scroll to position [200, 0]
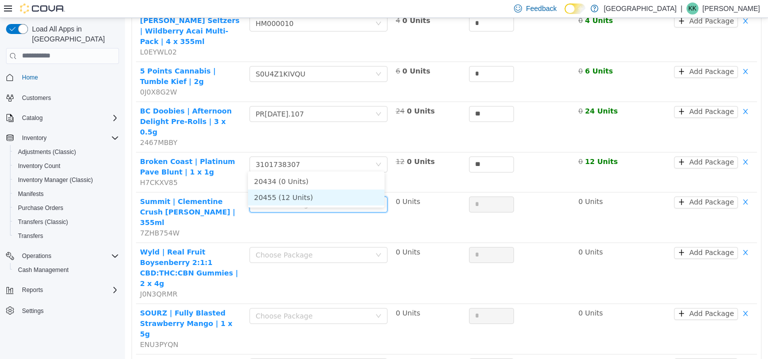
click at [289, 198] on li "20455 (12 Units)" at bounding box center [316, 197] width 136 height 16
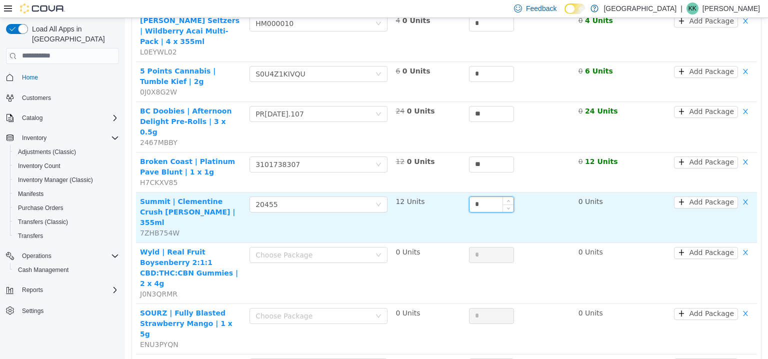
click at [472, 196] on input "*" at bounding box center [491, 203] width 44 height 15
click at [475, 196] on input "*" at bounding box center [491, 203] width 44 height 15
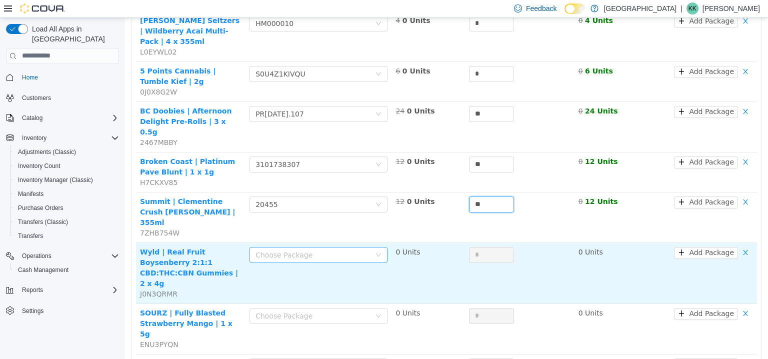
click at [355, 249] on div "Choose Package" at bounding box center [312, 254] width 115 height 10
type input "**"
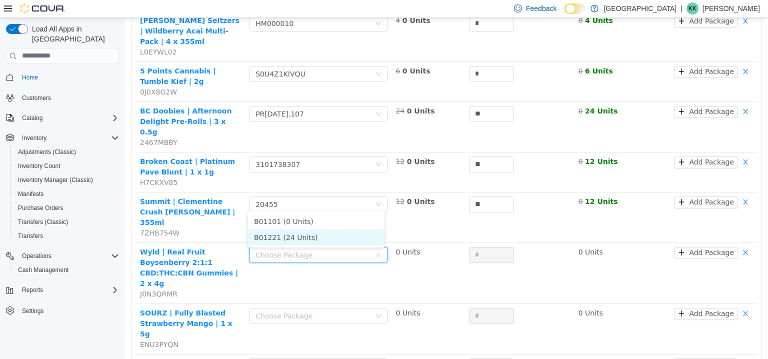
drag, startPoint x: 328, startPoint y: 236, endPoint x: 371, endPoint y: 234, distance: 42.5
click at [329, 236] on li "B01221 (24 Units)" at bounding box center [316, 237] width 136 height 16
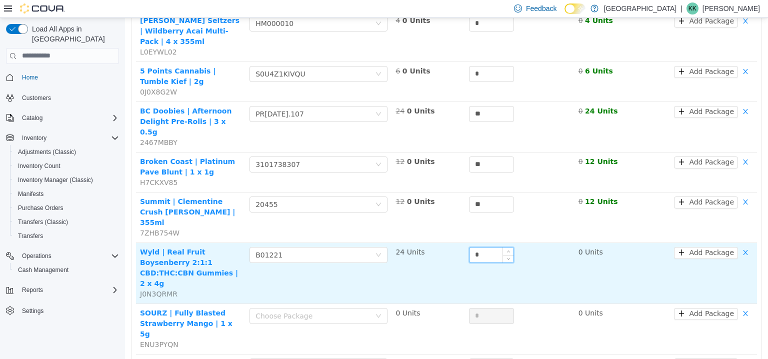
click at [492, 247] on input "*" at bounding box center [491, 254] width 44 height 15
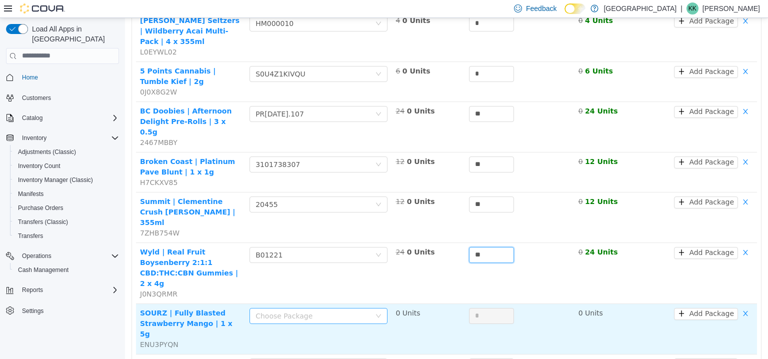
click at [346, 310] on div "Choose Package" at bounding box center [312, 315] width 115 height 10
type input "**"
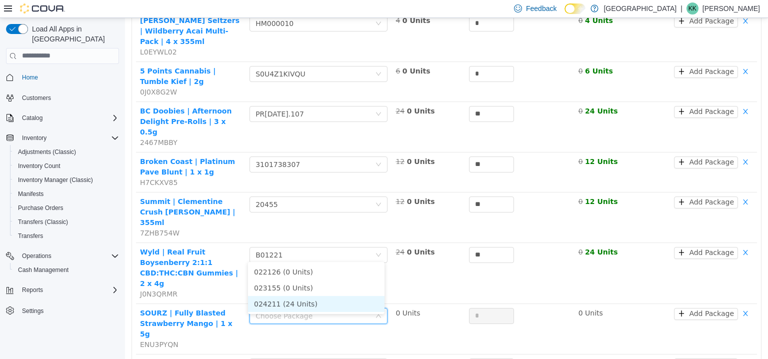
click at [299, 309] on li "024211 (24 Units)" at bounding box center [316, 303] width 136 height 16
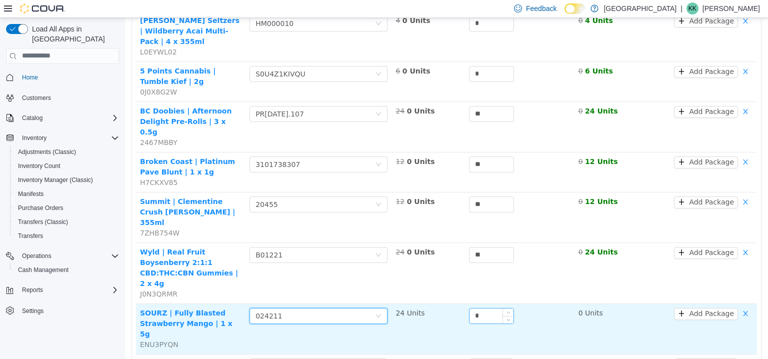
click at [486, 308] on input "*" at bounding box center [491, 315] width 44 height 15
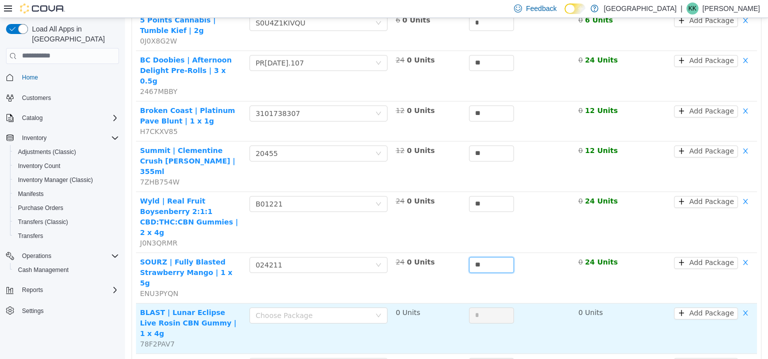
scroll to position [300, 0]
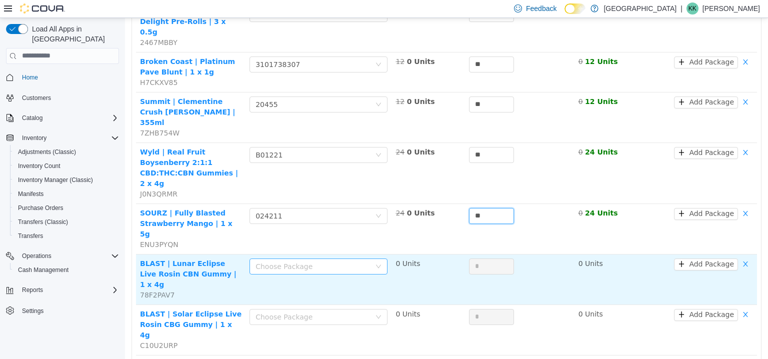
click at [328, 261] on div "Choose Package" at bounding box center [312, 266] width 115 height 10
type input "**"
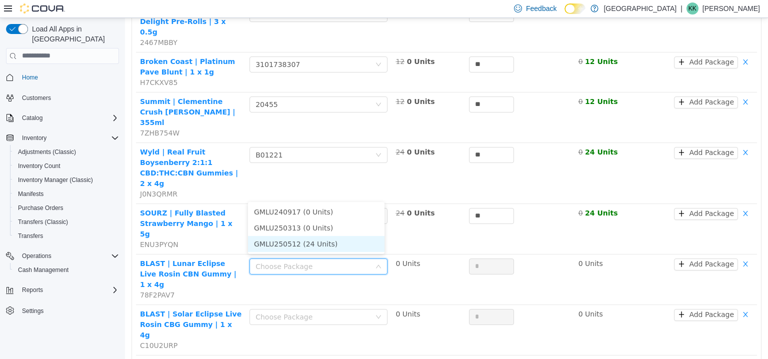
click at [308, 243] on li "GMLU250512 (24 Units)" at bounding box center [316, 243] width 136 height 16
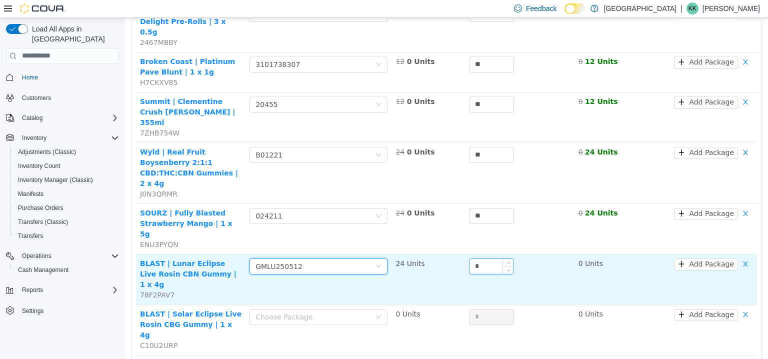
click at [483, 258] on input "*" at bounding box center [491, 265] width 44 height 15
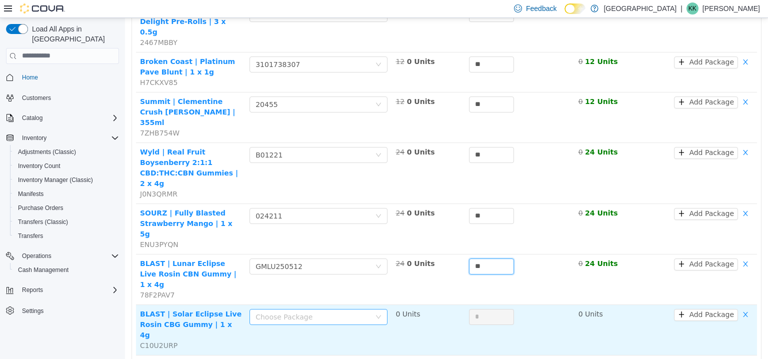
click at [344, 311] on div "Choose Package" at bounding box center [312, 316] width 115 height 10
type input "**"
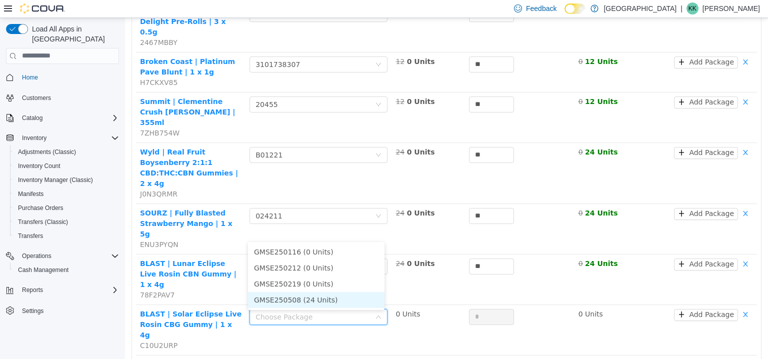
click at [306, 301] on li "GMSE250508 (24 Units)" at bounding box center [316, 299] width 136 height 16
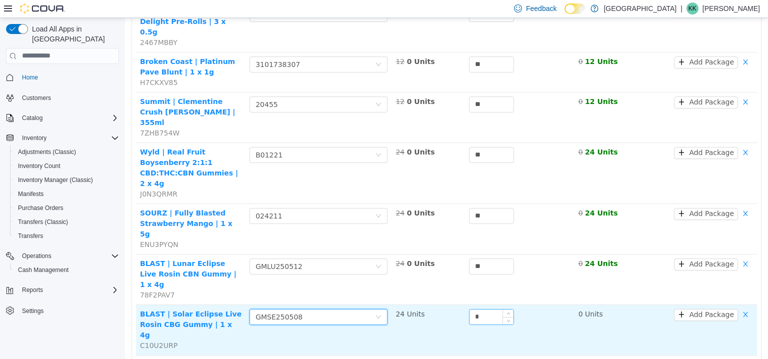
click at [481, 309] on input "*" at bounding box center [491, 316] width 44 height 15
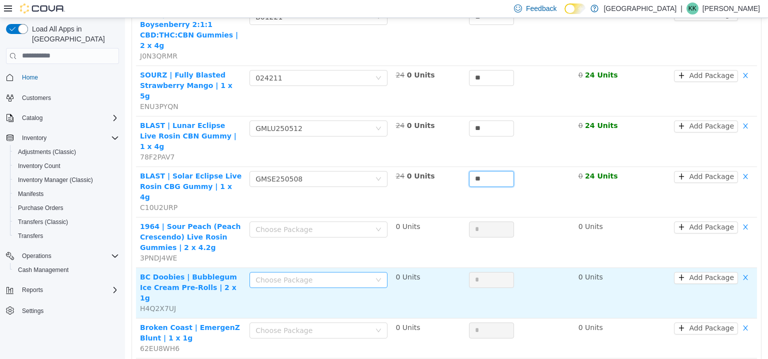
scroll to position [450, 0]
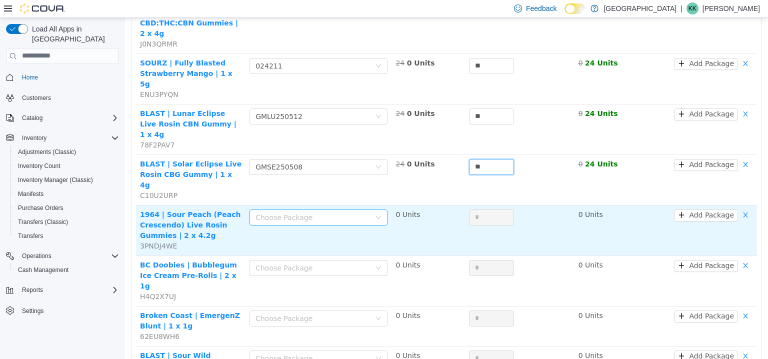
click at [337, 212] on div "Choose Package" at bounding box center [312, 217] width 115 height 10
type input "**"
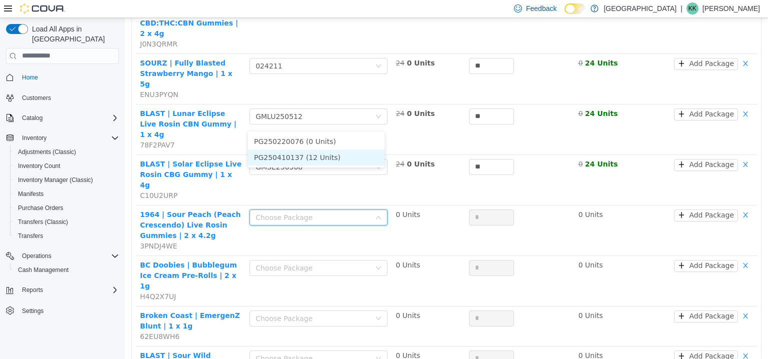
click at [317, 159] on li "PG250410137 (12 Units)" at bounding box center [316, 157] width 136 height 16
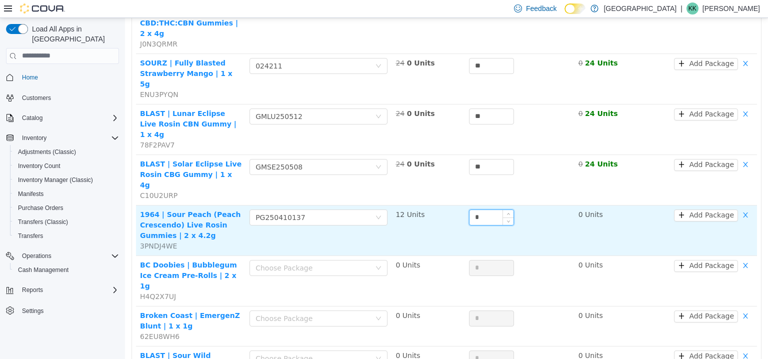
click at [490, 209] on input "*" at bounding box center [491, 216] width 44 height 15
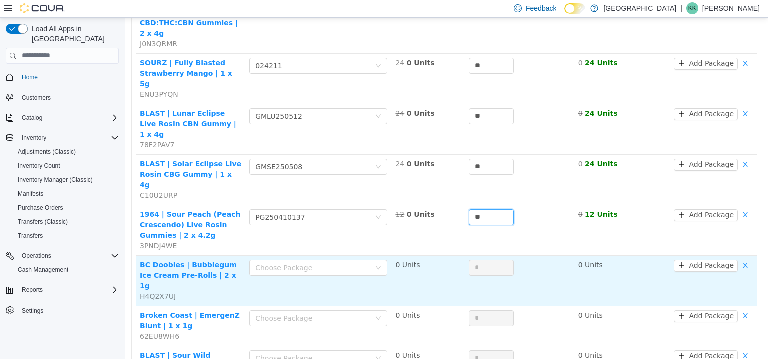
type input "**"
click at [446, 255] on td "0 Units" at bounding box center [427, 280] width 73 height 50
click at [324, 262] on div "Choose Package" at bounding box center [312, 267] width 115 height 10
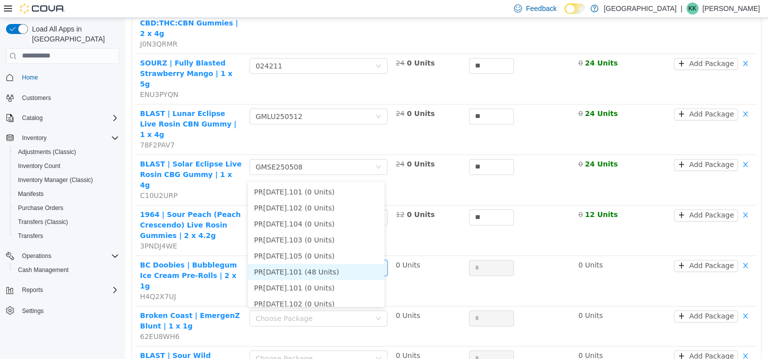
click at [327, 275] on li "PR28AUG2025.101 (48 Units)" at bounding box center [316, 271] width 136 height 16
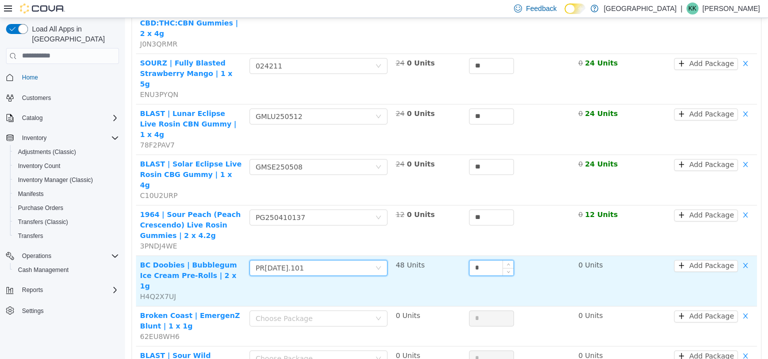
click at [478, 260] on input "*" at bounding box center [491, 267] width 44 height 15
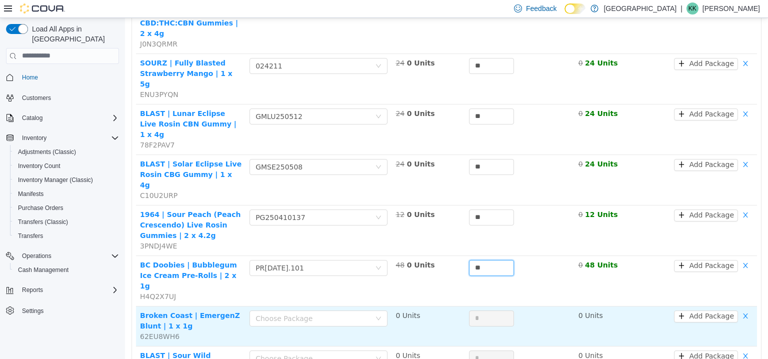
type input "**"
click at [450, 306] on td "0 Units" at bounding box center [427, 326] width 73 height 40
click at [321, 313] on div "Choose Package" at bounding box center [312, 318] width 115 height 10
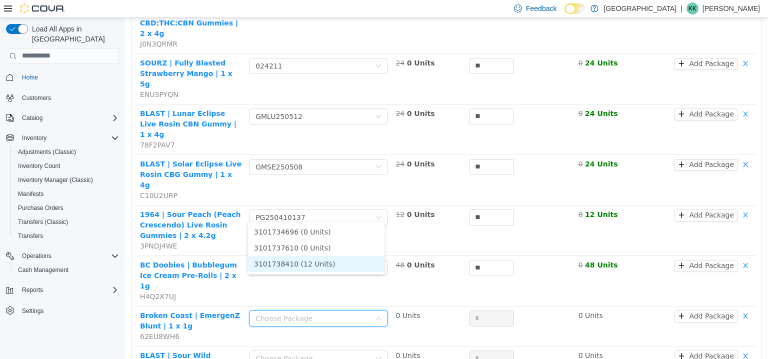
click at [313, 261] on li "3101738410 (12 Units)" at bounding box center [316, 263] width 136 height 16
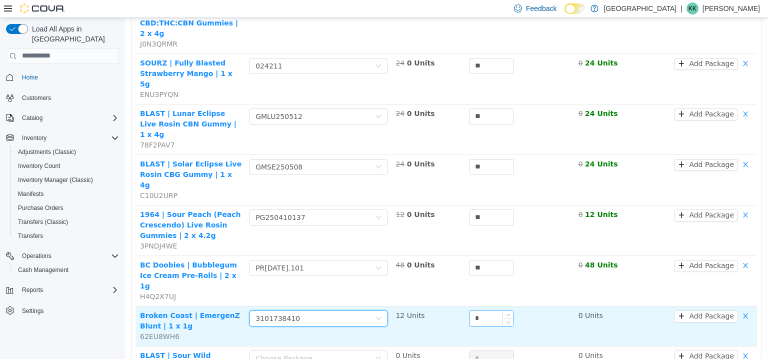
click at [480, 310] on input "*" at bounding box center [491, 317] width 44 height 15
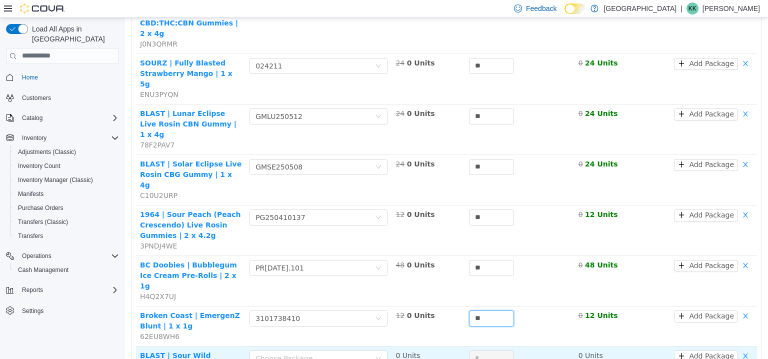
type input "**"
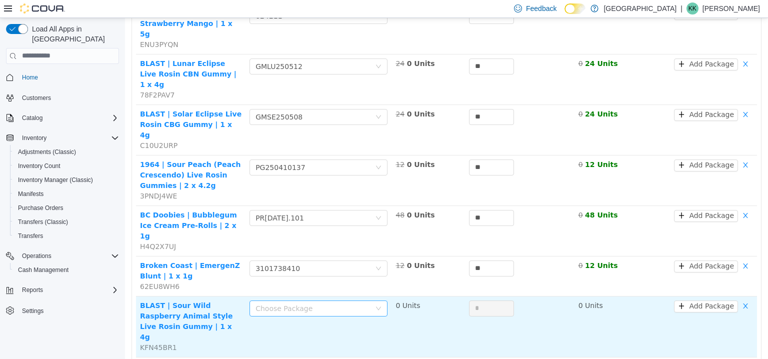
click at [323, 303] on div "Choose Package" at bounding box center [312, 308] width 115 height 10
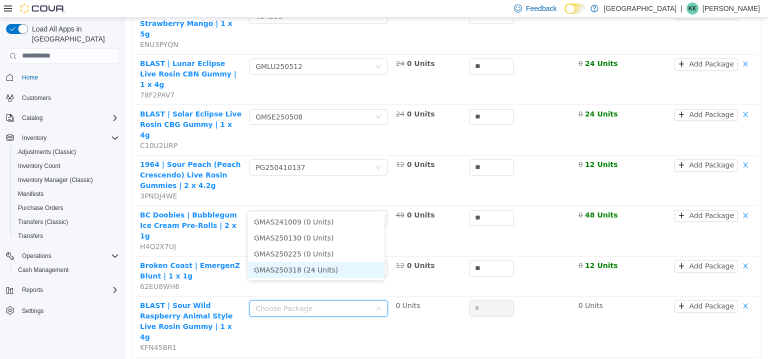
click at [307, 267] on li "GMAS250318 (24 Units)" at bounding box center [316, 269] width 136 height 16
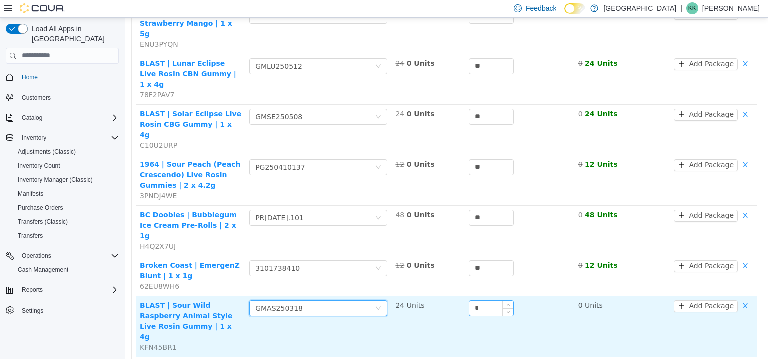
click at [487, 300] on input "*" at bounding box center [491, 307] width 44 height 15
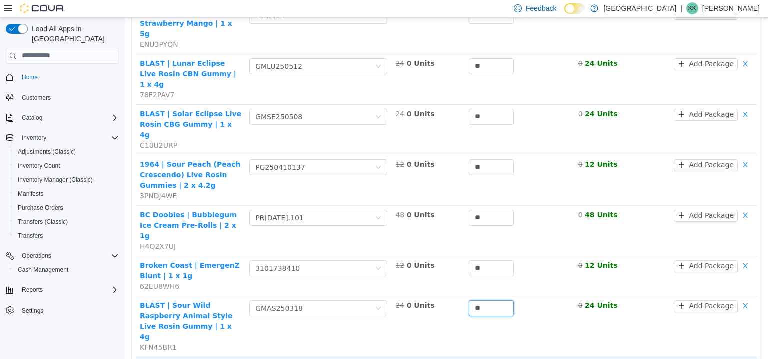
type input "**"
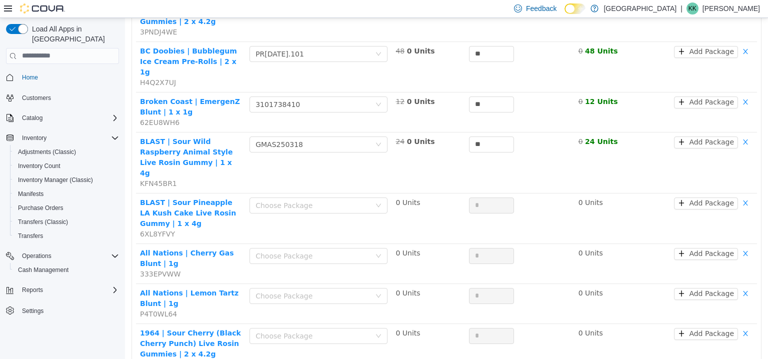
scroll to position [700, 0]
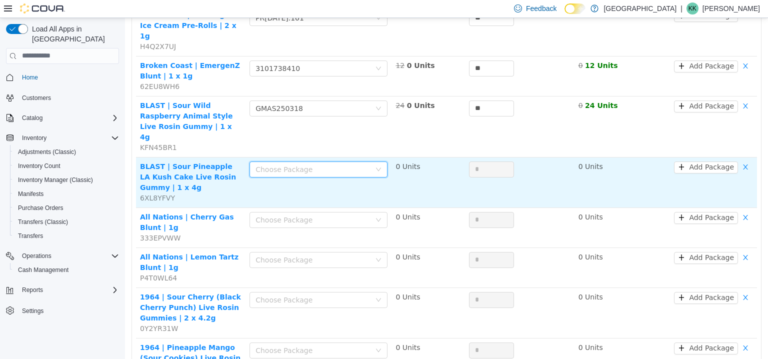
click at [326, 161] on div "Choose Package" at bounding box center [314, 168] width 119 height 15
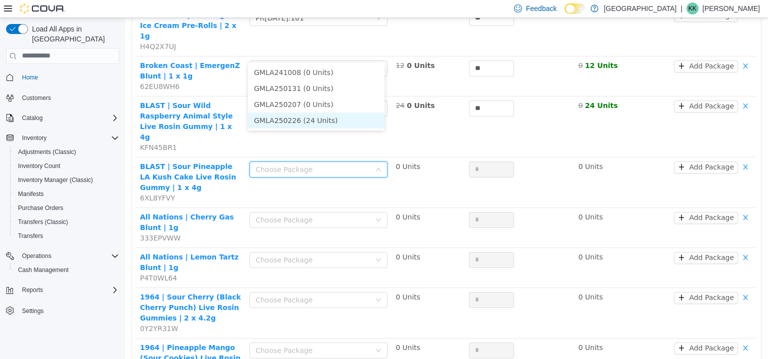
click at [304, 120] on li "GMLA250226 (24 Units)" at bounding box center [316, 120] width 136 height 16
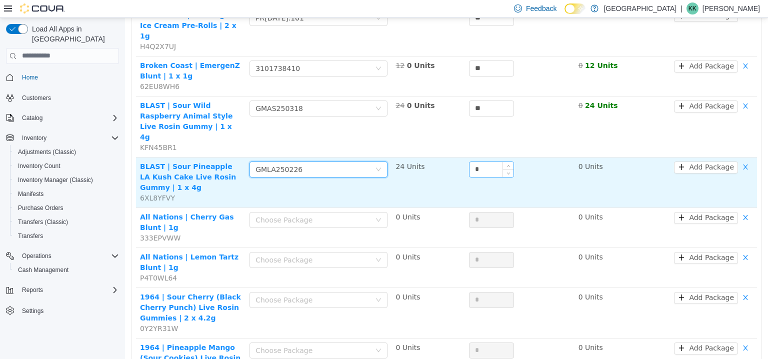
click at [482, 161] on input "*" at bounding box center [491, 168] width 44 height 15
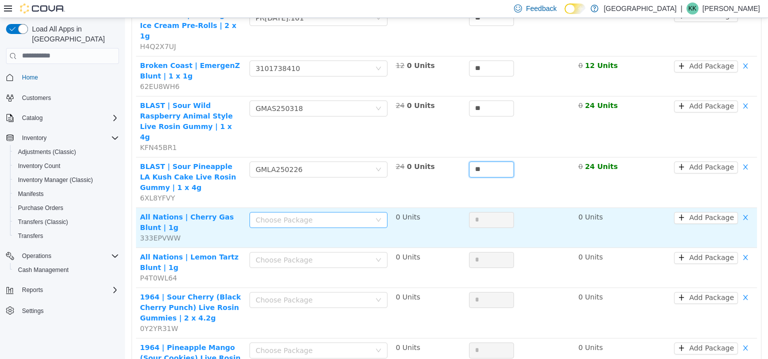
click at [347, 214] on div "Choose Package" at bounding box center [312, 219] width 115 height 10
type input "**"
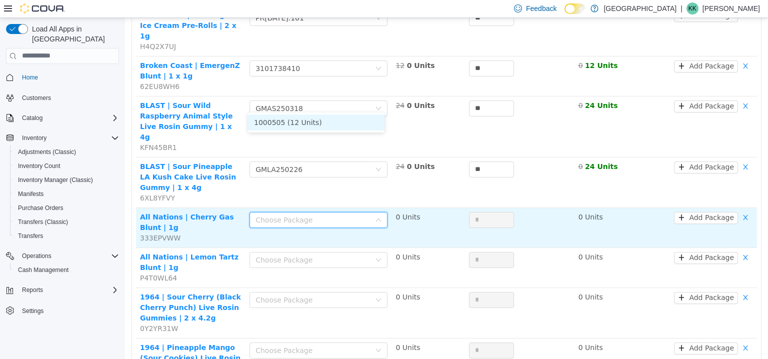
drag, startPoint x: 336, startPoint y: 127, endPoint x: 432, endPoint y: 116, distance: 97.0
click at [336, 127] on li "1000505 (12 Units)" at bounding box center [316, 122] width 136 height 16
click at [476, 212] on input "*" at bounding box center [491, 219] width 44 height 15
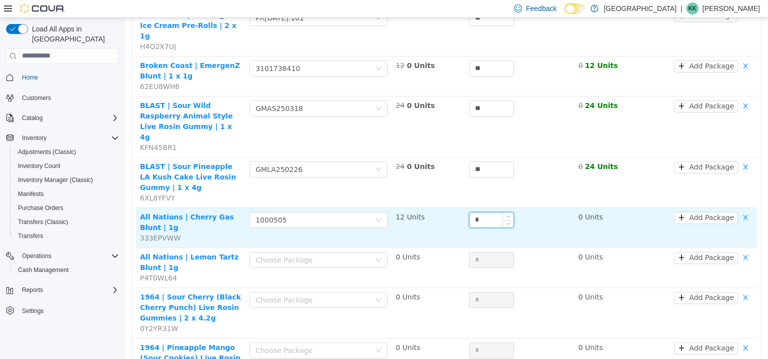
click at [476, 212] on input "*" at bounding box center [491, 219] width 44 height 15
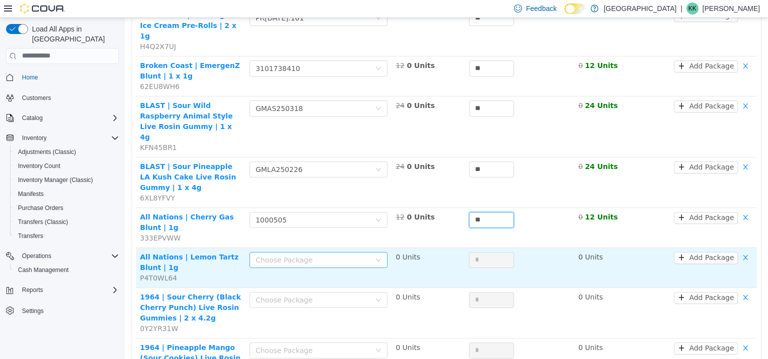
type input "**"
click at [327, 252] on div "Choose Package" at bounding box center [314, 259] width 119 height 15
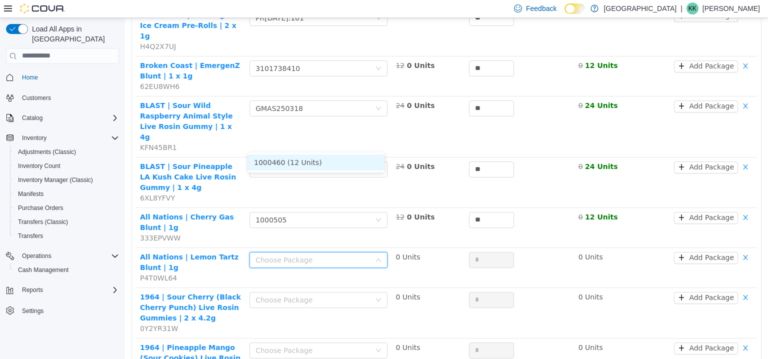
click at [298, 160] on li "1000460 (12 Units)" at bounding box center [316, 162] width 136 height 16
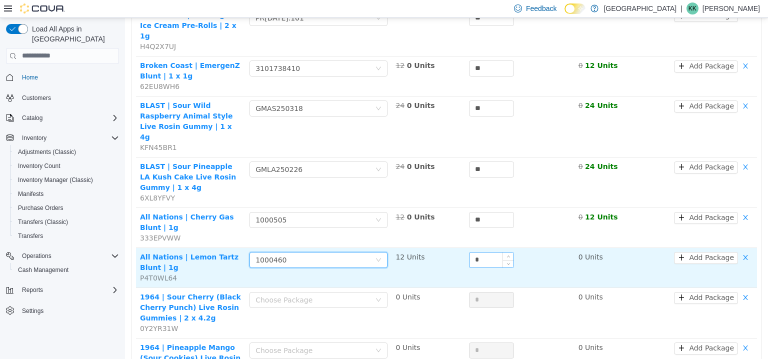
click at [480, 252] on input "*" at bounding box center [491, 259] width 44 height 15
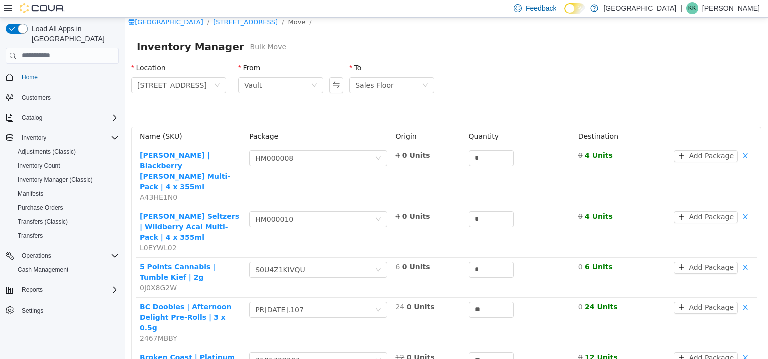
scroll to position [0, 0]
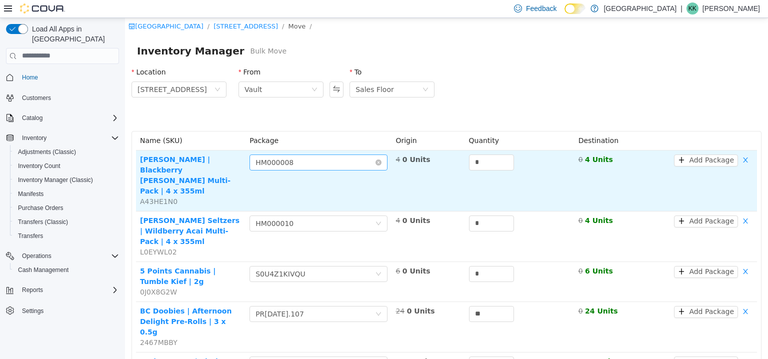
type input "**"
click at [334, 166] on div "Choose Package HM000008" at bounding box center [314, 161] width 119 height 15
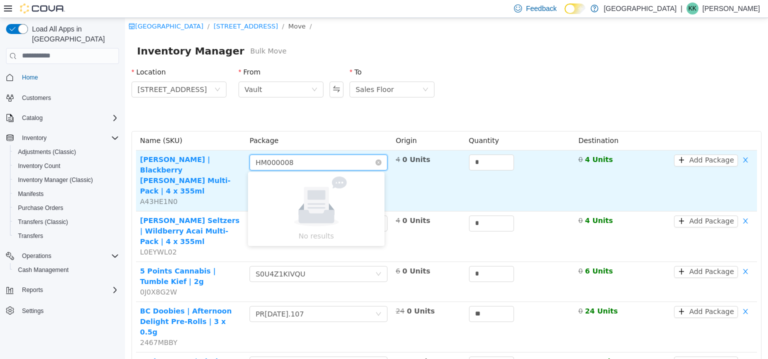
click at [334, 166] on div "Choose Package HM000008" at bounding box center [314, 161] width 119 height 15
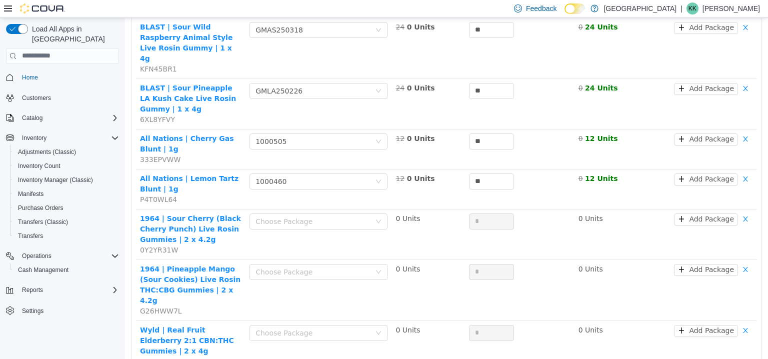
scroll to position [796, 0]
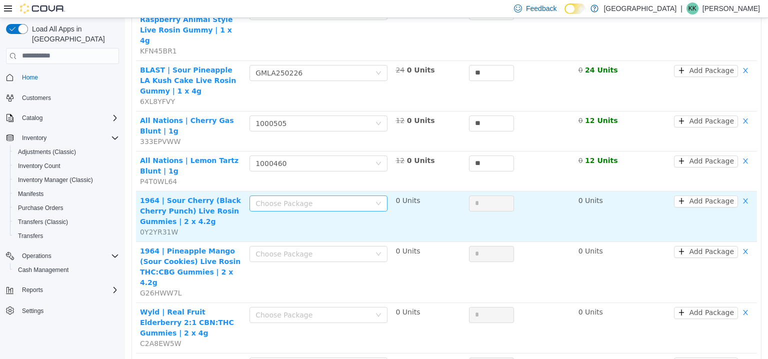
click at [311, 198] on div "Choose Package" at bounding box center [312, 203] width 115 height 10
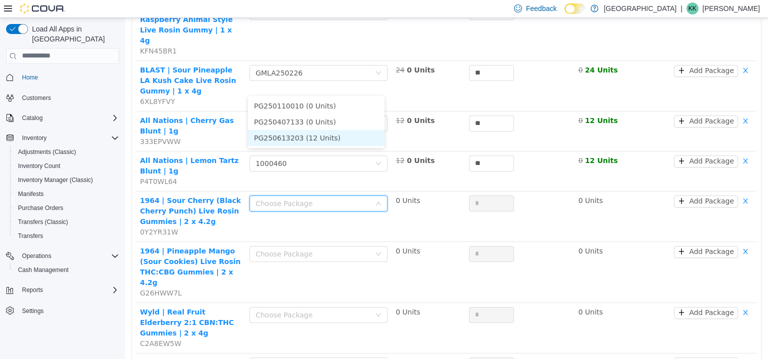
click at [300, 137] on li "PG250613203 (12 Units)" at bounding box center [316, 137] width 136 height 16
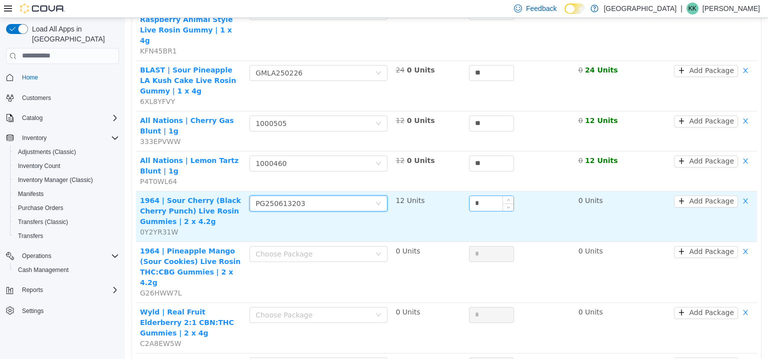
click at [473, 195] on input "*" at bounding box center [491, 202] width 44 height 15
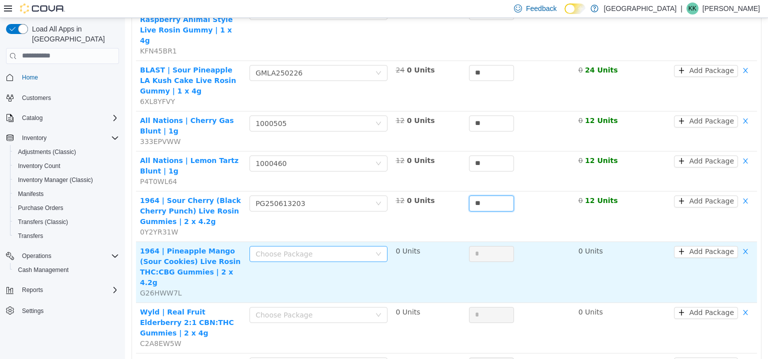
type input "**"
click at [378, 250] on icon "icon: down" at bounding box center [378, 253] width 6 height 6
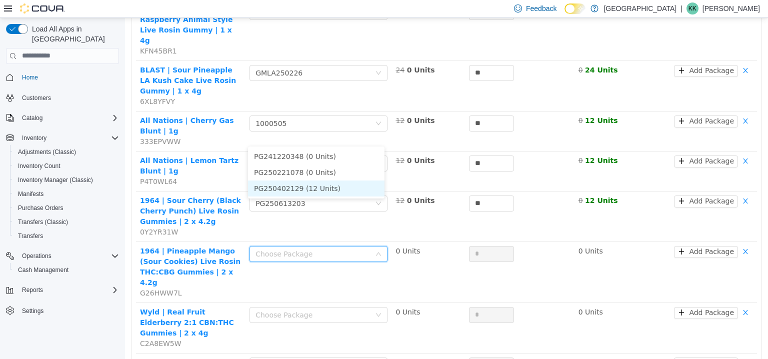
click at [318, 187] on li "PG250402129 (12 Units)" at bounding box center [316, 188] width 136 height 16
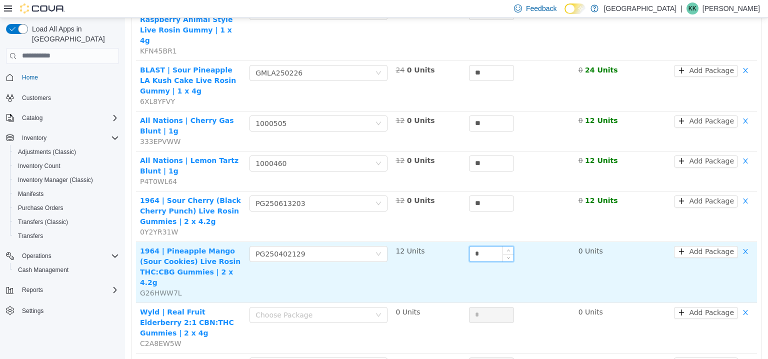
click at [485, 246] on input "*" at bounding box center [491, 253] width 44 height 15
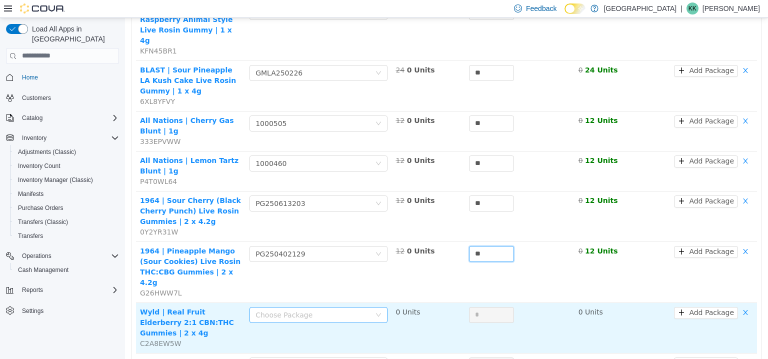
click at [350, 309] on div "Choose Package" at bounding box center [312, 314] width 115 height 10
type input "**"
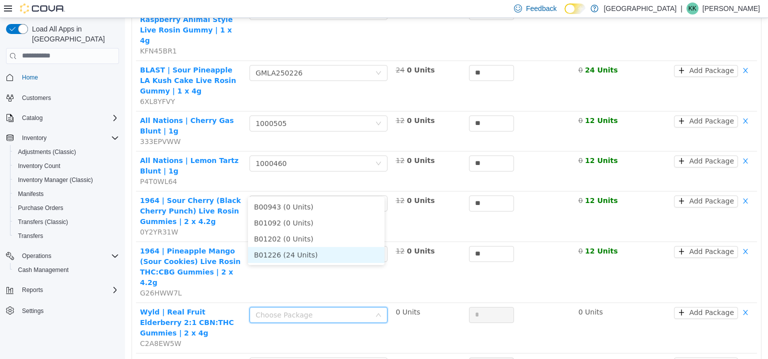
click at [294, 254] on li "B01226 (24 Units)" at bounding box center [316, 254] width 136 height 16
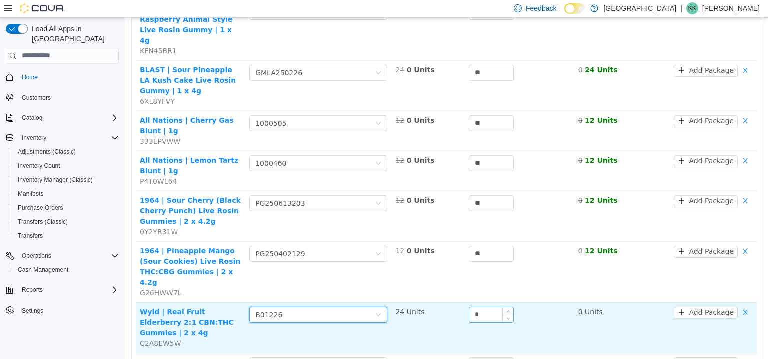
click at [480, 307] on input "*" at bounding box center [491, 314] width 44 height 15
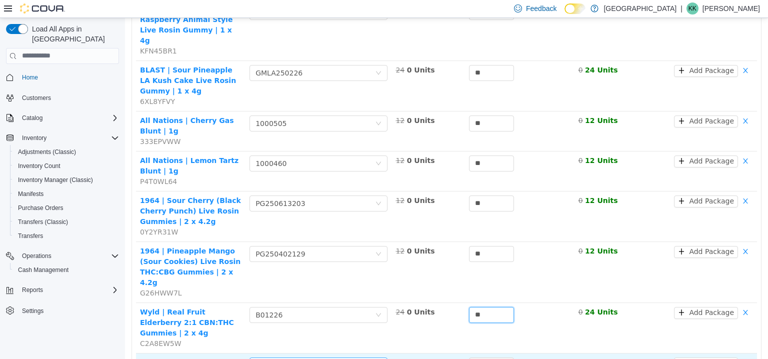
type input "**"
click at [317, 357] on div "Choose Package" at bounding box center [314, 364] width 119 height 15
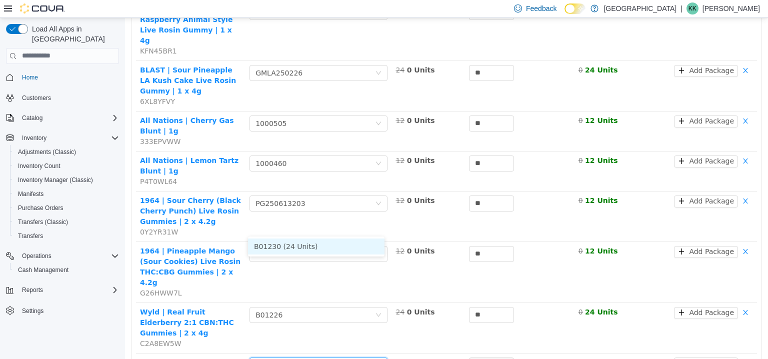
click at [317, 249] on li "B01230 (24 Units)" at bounding box center [316, 246] width 136 height 16
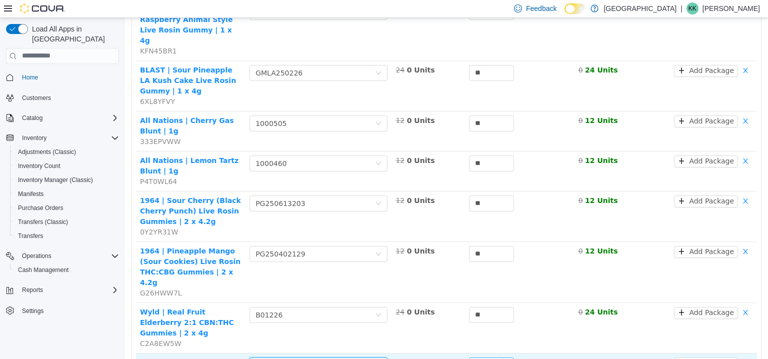
click at [483, 357] on input "*" at bounding box center [491, 364] width 44 height 15
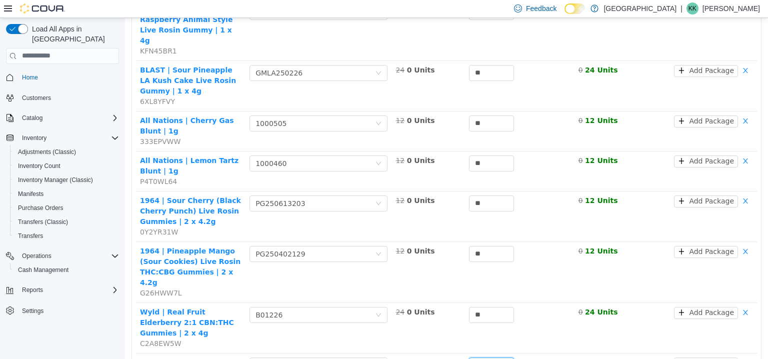
type input "**"
click at [295, 286] on li "B01245 (24 Units)" at bounding box center [316, 286] width 136 height 16
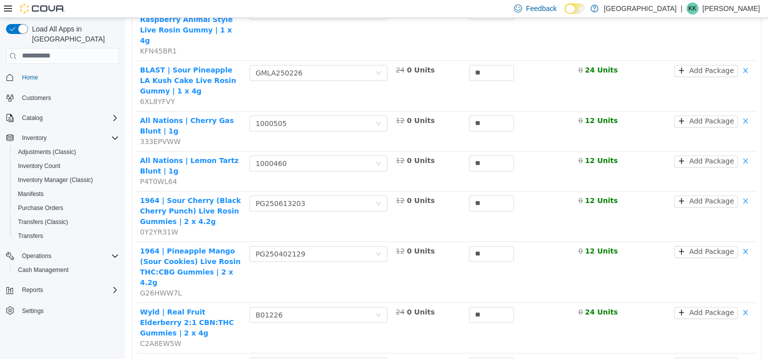
type input "**"
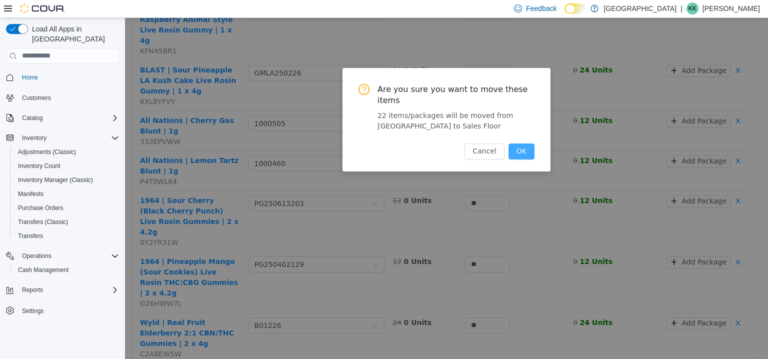
click at [528, 143] on button "OK" at bounding box center [521, 151] width 26 height 16
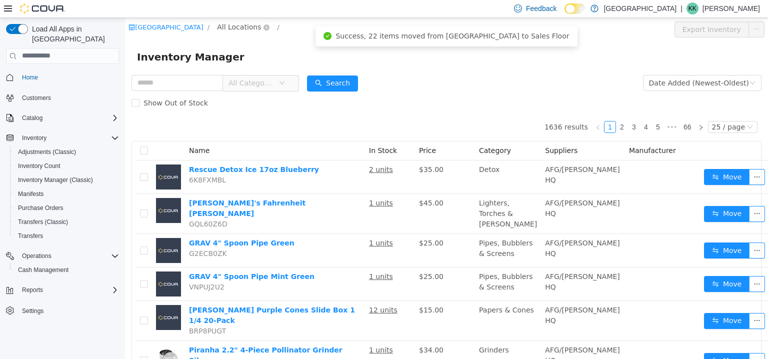
click at [256, 24] on span "All Locations" at bounding box center [239, 26] width 44 height 11
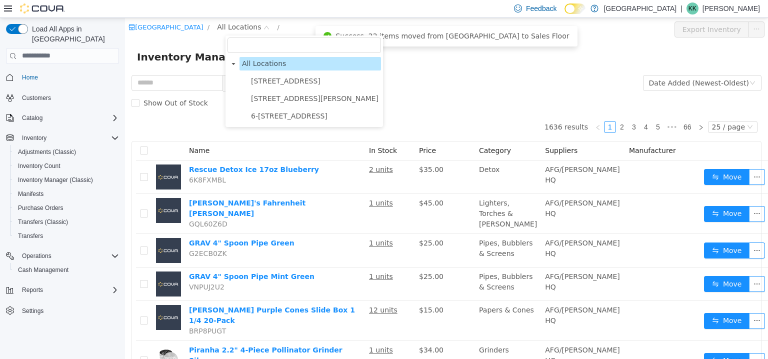
click at [272, 84] on span "103-855 Shawnigan Mill Bay Rd." at bounding box center [285, 80] width 69 height 8
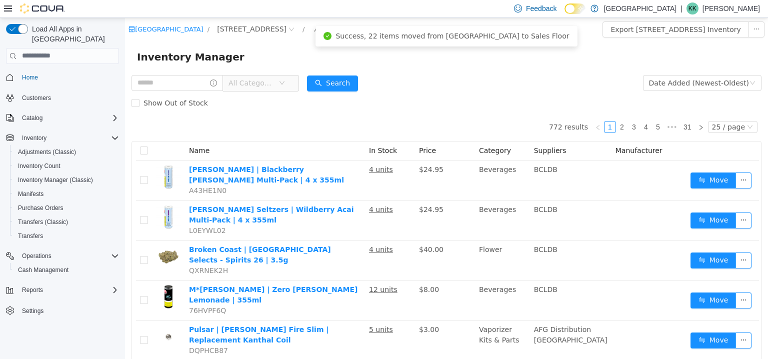
click at [400, 68] on div "Inventory Manager" at bounding box center [446, 56] width 643 height 32
click at [348, 28] on div "All Rooms" at bounding box center [331, 28] width 34 height 15
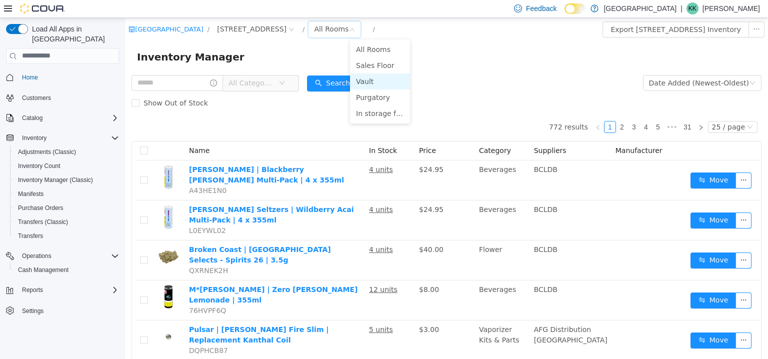
click at [377, 79] on li "Vault" at bounding box center [380, 81] width 60 height 16
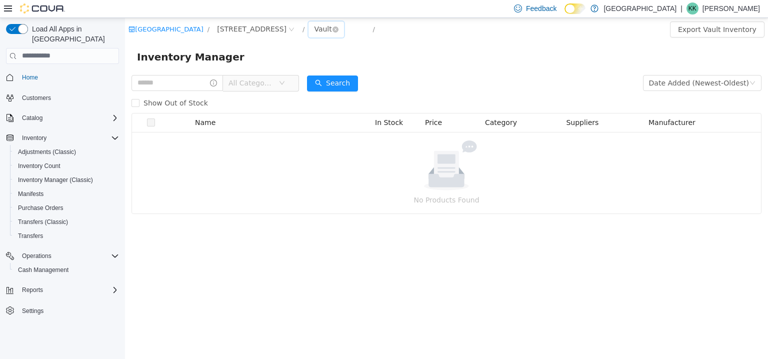
click at [331, 33] on div "Vault" at bounding box center [322, 28] width 17 height 15
click at [374, 94] on li "Purgatory" at bounding box center [380, 97] width 60 height 16
click at [348, 24] on div "Purgatory" at bounding box center [331, 28] width 34 height 15
click at [367, 48] on li "All Rooms" at bounding box center [380, 49] width 60 height 16
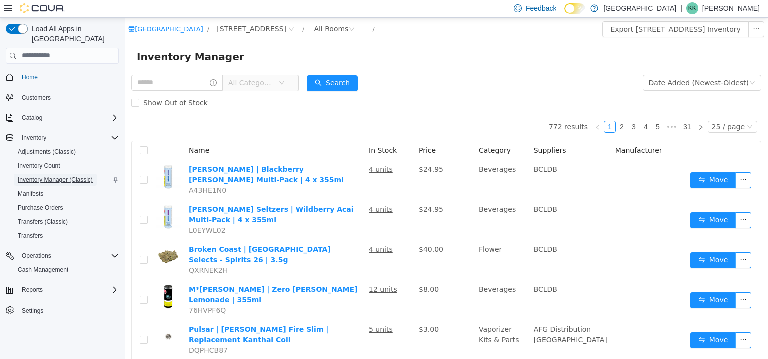
click at [75, 176] on span "Inventory Manager (Classic)" at bounding box center [55, 180] width 75 height 8
click at [286, 29] on span "103-855 Shawnigan Mill Bay Rd." at bounding box center [251, 28] width 69 height 11
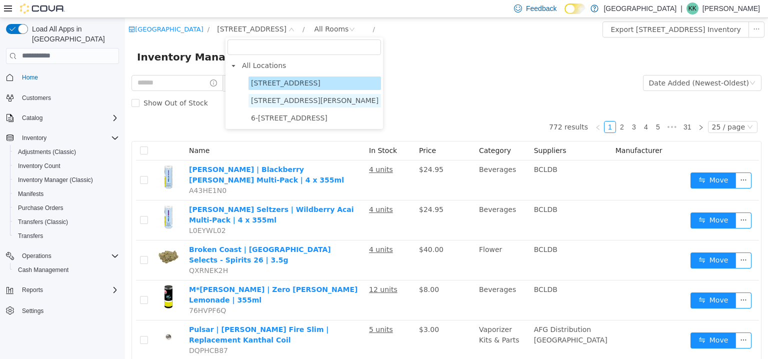
click at [284, 104] on span "3541 Cobble Hill Rd" at bounding box center [314, 100] width 127 height 8
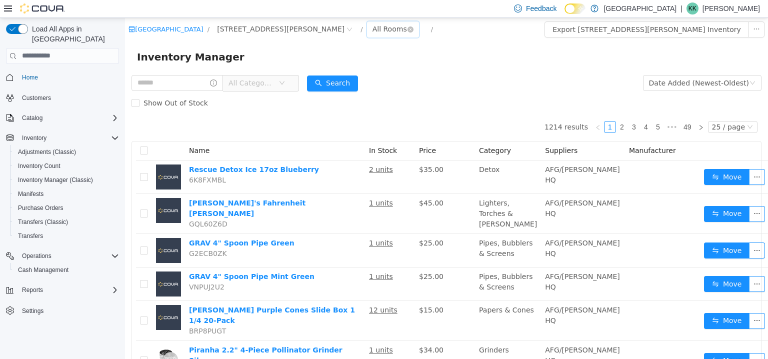
click at [372, 29] on div "All Rooms" at bounding box center [389, 28] width 34 height 15
click at [338, 78] on li "Vault" at bounding box center [342, 81] width 60 height 16
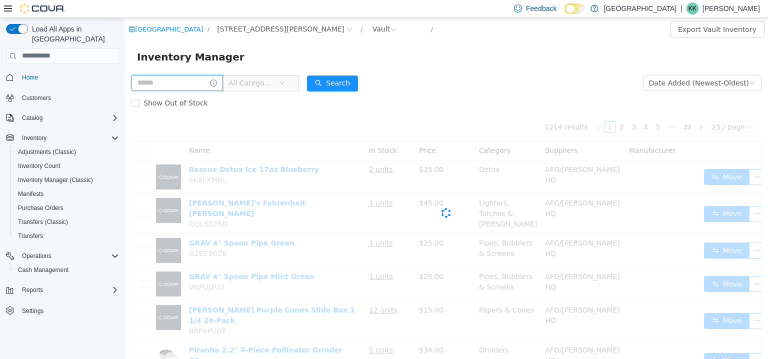
click at [181, 86] on input "text" at bounding box center [176, 82] width 91 height 16
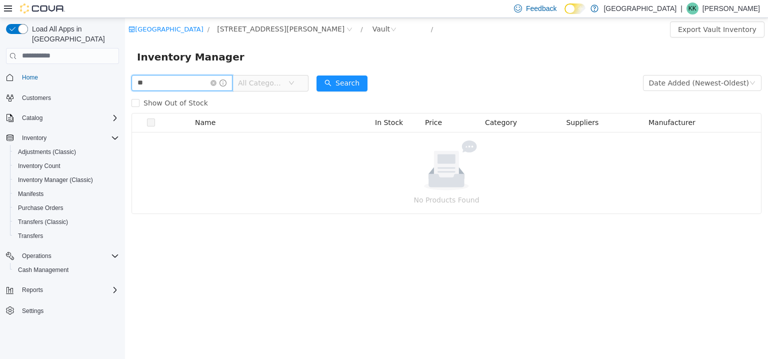
type input "*"
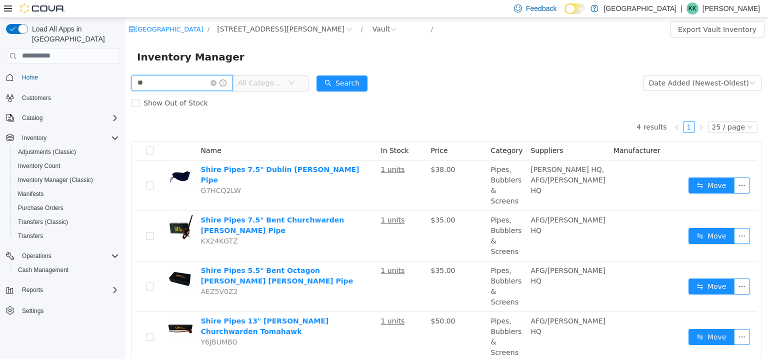
type input "*"
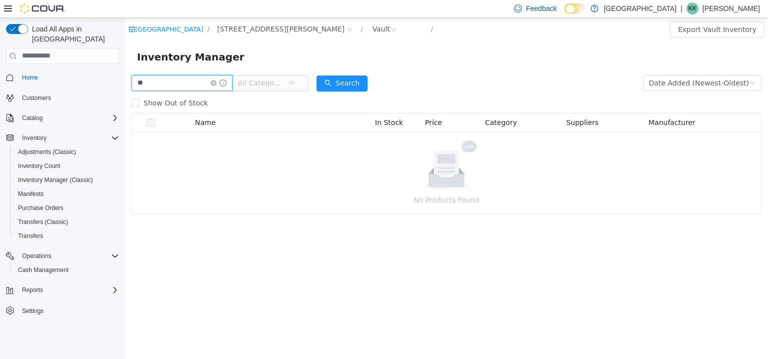
type input "*"
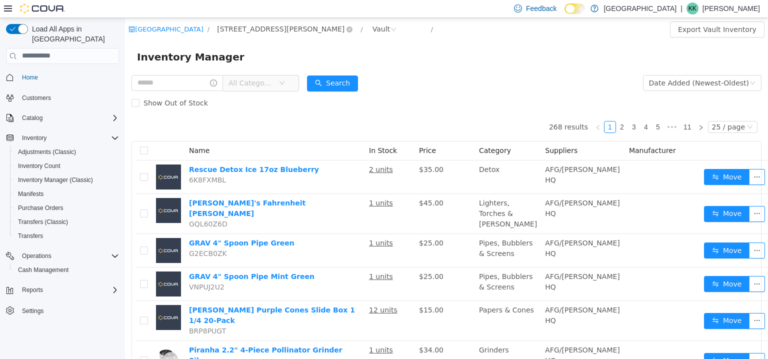
click at [264, 27] on span "3541 Cobble Hill Rd" at bounding box center [280, 28] width 127 height 11
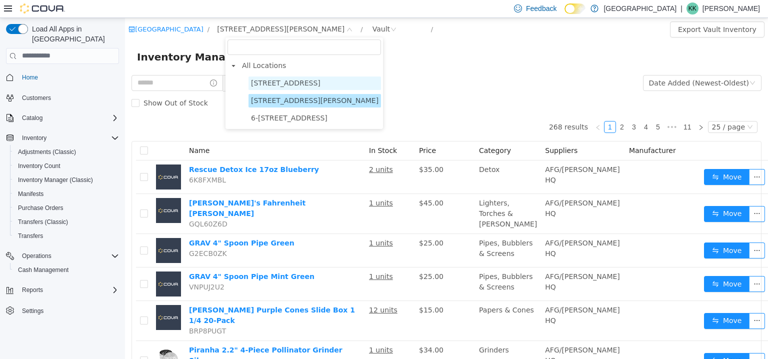
click at [276, 85] on span "103-855 Shawnigan Mill Bay Rd." at bounding box center [285, 82] width 69 height 8
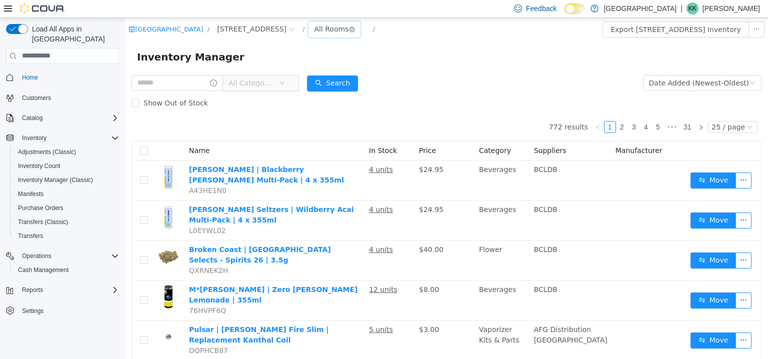
click at [348, 32] on div "All Rooms" at bounding box center [331, 28] width 34 height 15
click at [377, 81] on li "Vault" at bounding box center [380, 81] width 60 height 16
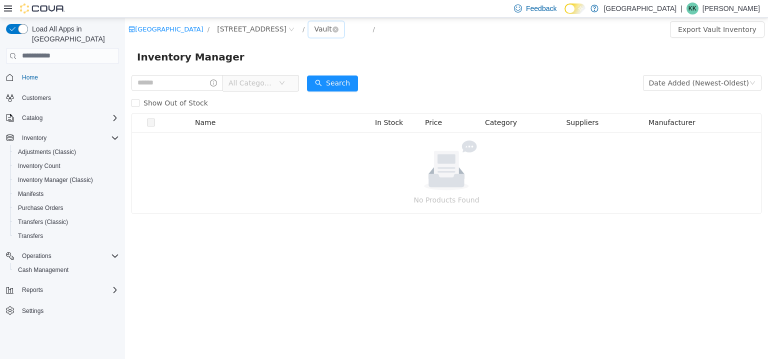
click at [331, 34] on div "Vault" at bounding box center [322, 28] width 17 height 15
drag, startPoint x: 370, startPoint y: 34, endPoint x: 333, endPoint y: 58, distance: 43.9
click at [333, 58] on div "Inventory Manager" at bounding box center [446, 56] width 619 height 16
click at [331, 33] on div "Vault" at bounding box center [322, 28] width 17 height 15
click at [365, 65] on li "Sales Floor" at bounding box center [380, 65] width 60 height 16
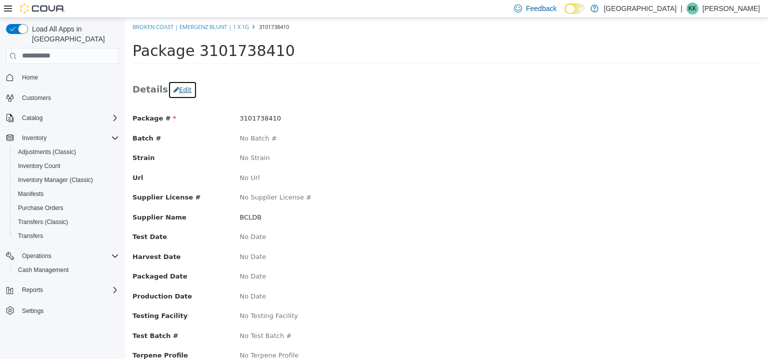
click at [183, 92] on button "Edit" at bounding box center [182, 89] width 29 height 18
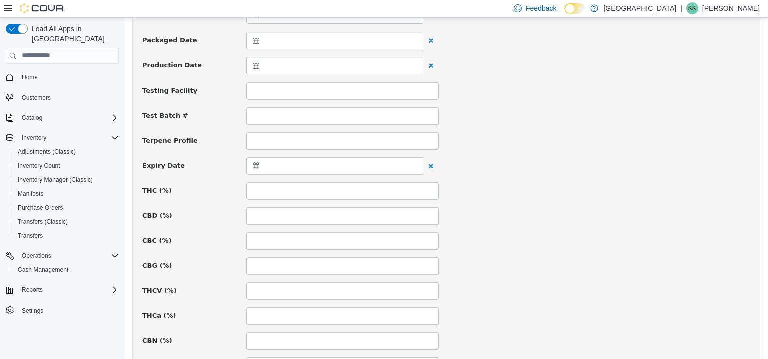
scroll to position [250, 0]
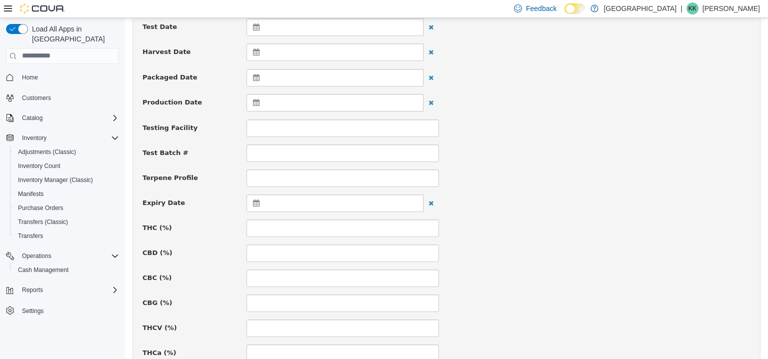
click at [255, 76] on icon at bounding box center [258, 76] width 10 height 7
click at [263, 99] on th at bounding box center [258, 101] width 16 height 17
click at [258, 101] on span at bounding box center [257, 101] width 5 height 5
click at [261, 226] on input at bounding box center [342, 227] width 192 height 17
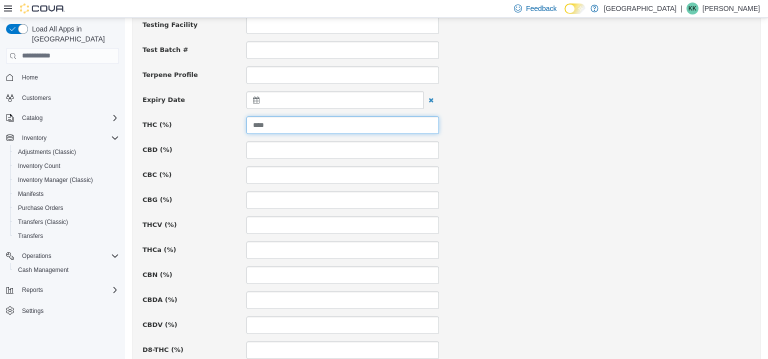
scroll to position [723, 0]
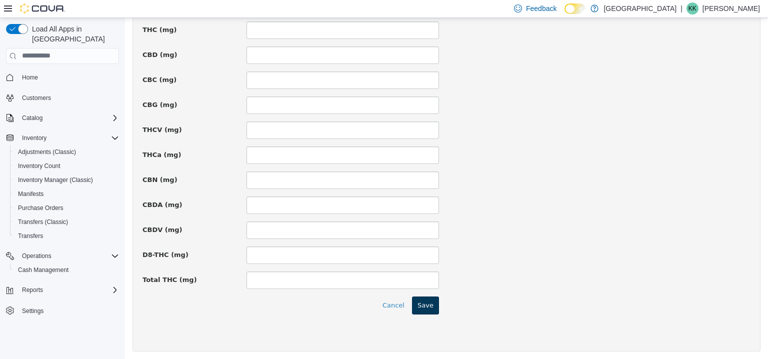
type input "****"
click at [430, 304] on button "Save" at bounding box center [425, 305] width 27 height 18
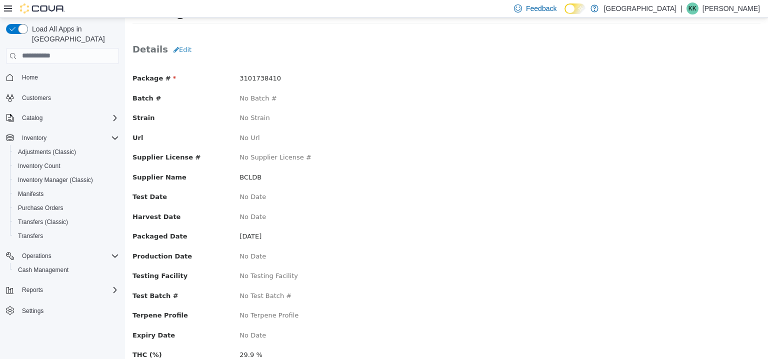
scroll to position [0, 0]
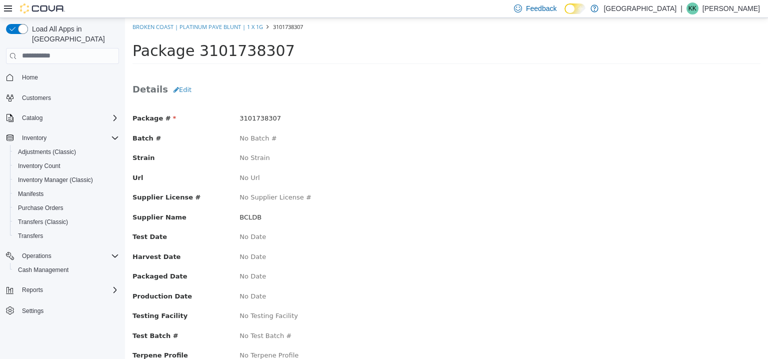
scroll to position [50, 0]
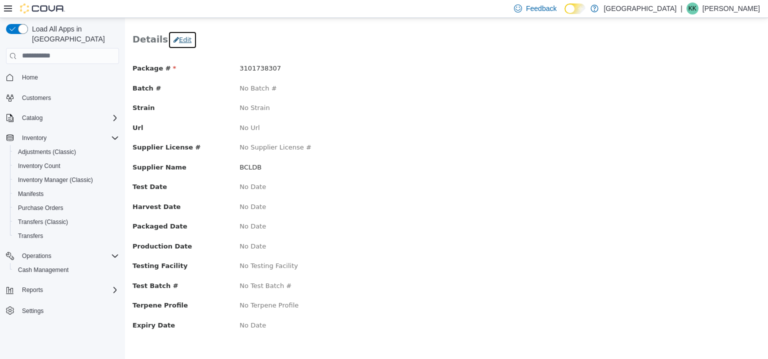
click at [175, 42] on button "Edit" at bounding box center [182, 39] width 29 height 18
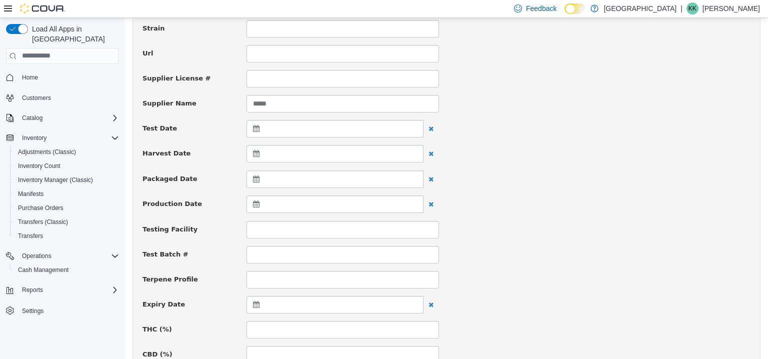
scroll to position [150, 0]
click at [258, 179] on icon at bounding box center [258, 176] width 10 height 7
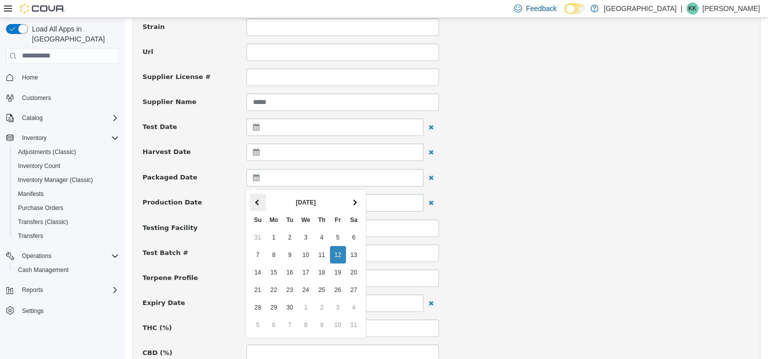
click at [255, 204] on th at bounding box center [258, 201] width 16 height 17
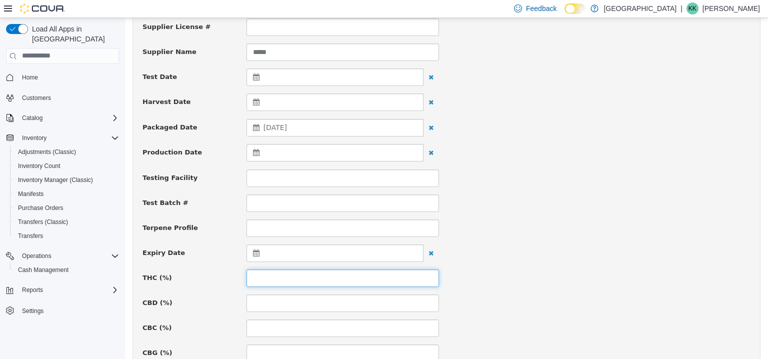
click at [263, 273] on input at bounding box center [342, 277] width 192 height 17
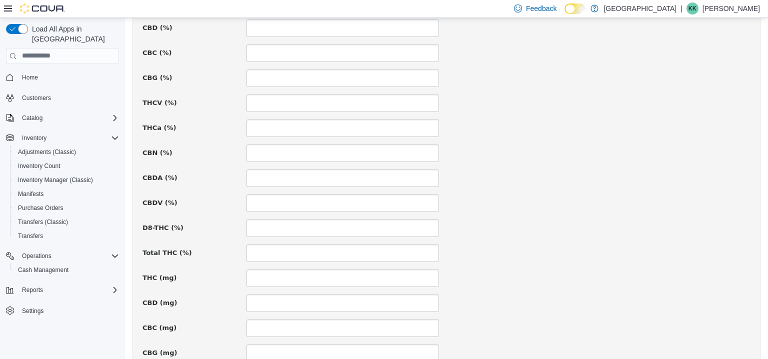
scroll to position [723, 0]
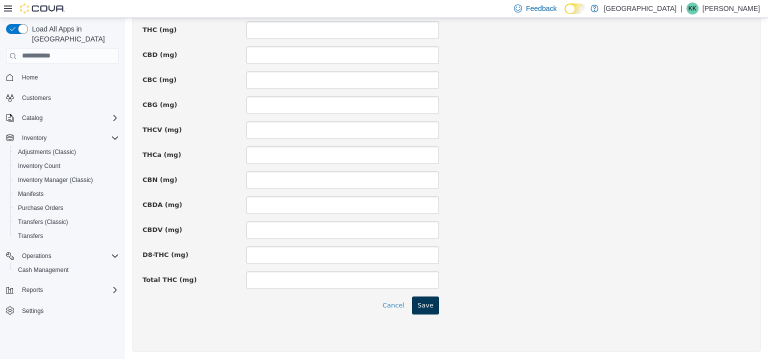
type input "****"
click at [430, 302] on button "Save" at bounding box center [425, 305] width 27 height 18
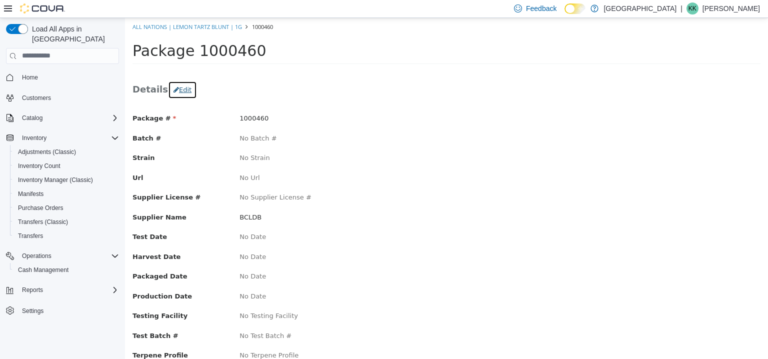
click at [181, 94] on button "Edit" at bounding box center [182, 89] width 29 height 18
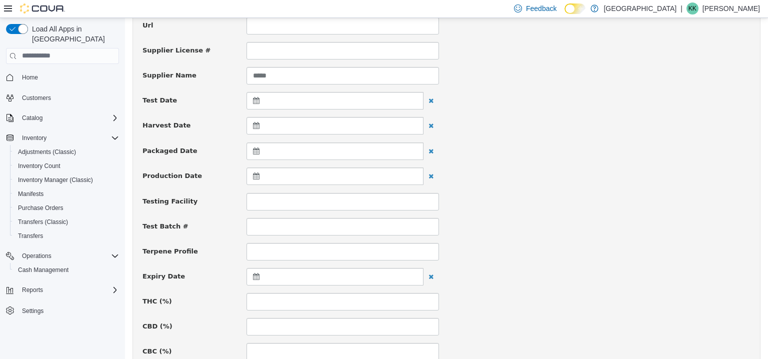
scroll to position [200, 0]
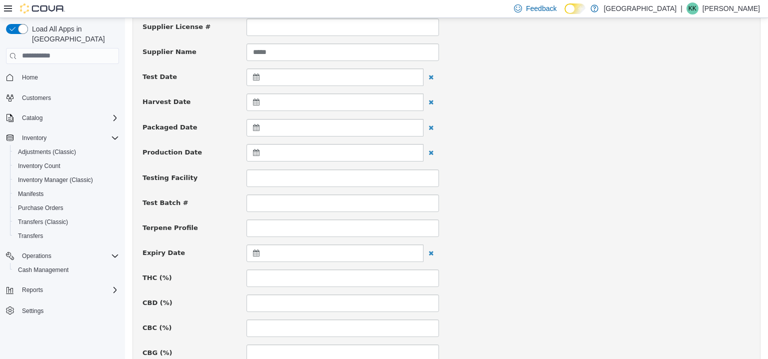
click at [253, 127] on icon at bounding box center [258, 126] width 10 height 7
click at [265, 151] on th at bounding box center [258, 151] width 16 height 17
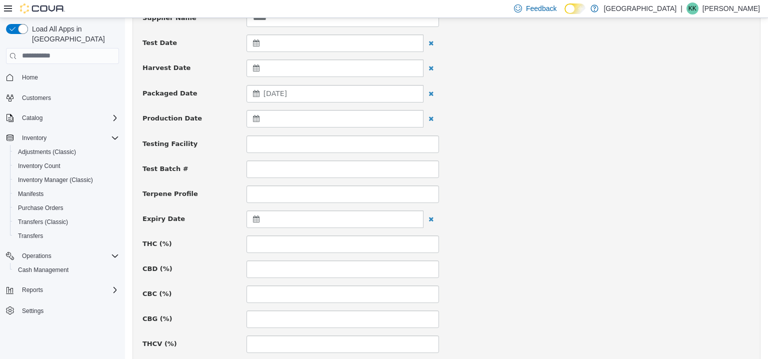
scroll to position [300, 0]
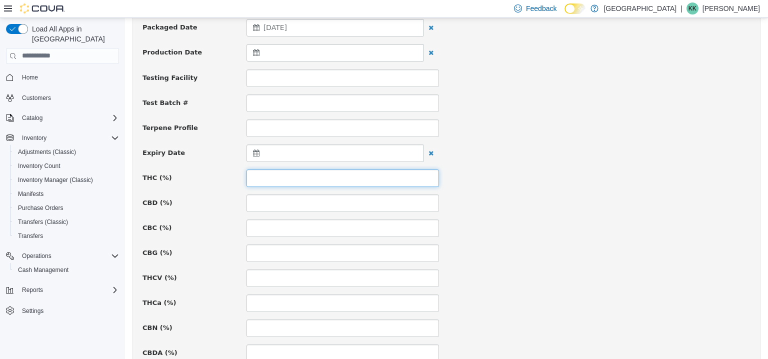
click at [297, 175] on input at bounding box center [342, 177] width 192 height 17
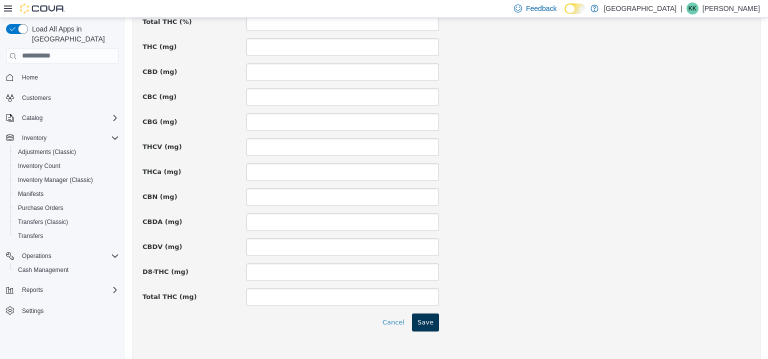
scroll to position [723, 0]
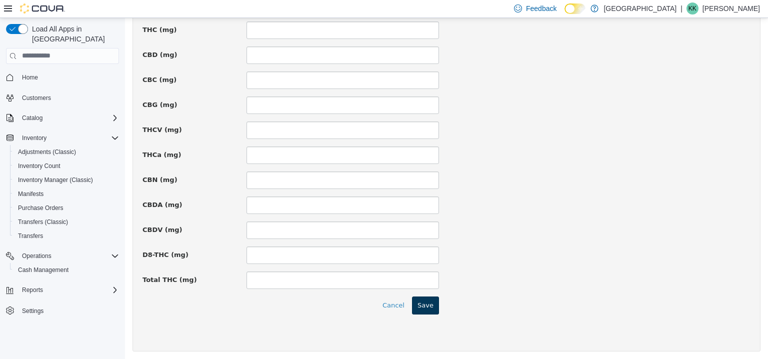
type input "****"
click at [424, 299] on button "Save" at bounding box center [425, 305] width 27 height 18
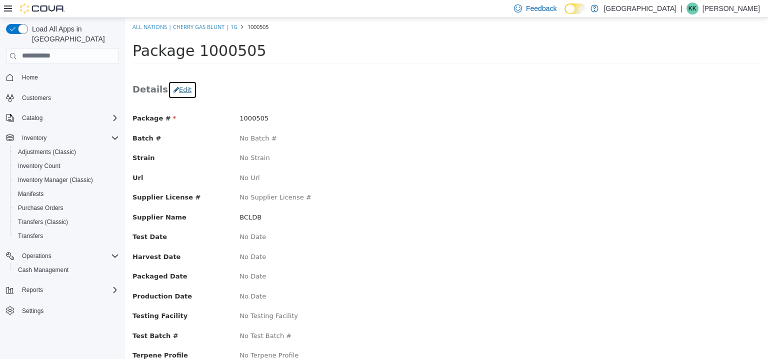
click at [173, 90] on icon "button" at bounding box center [175, 89] width 5 height 6
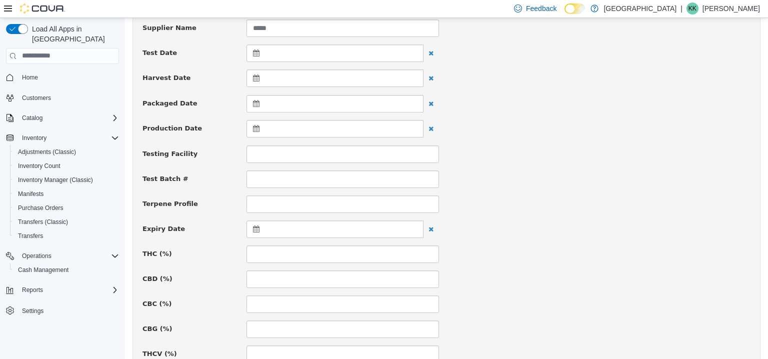
scroll to position [150, 0]
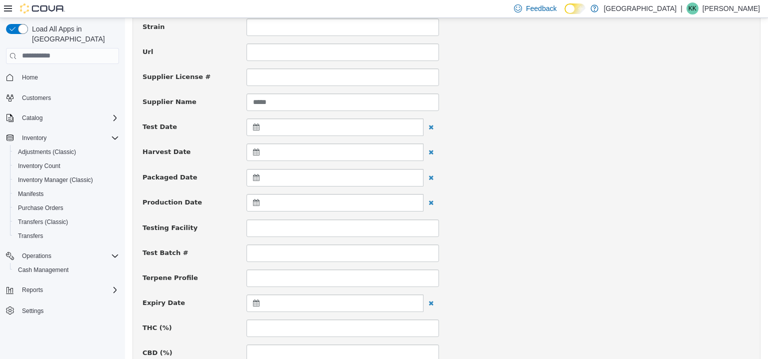
click at [253, 179] on icon at bounding box center [258, 176] width 10 height 7
click at [259, 201] on span at bounding box center [257, 201] width 5 height 5
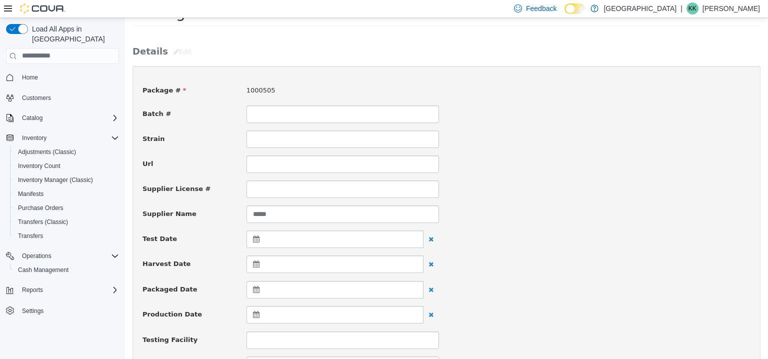
scroll to position [200, 0]
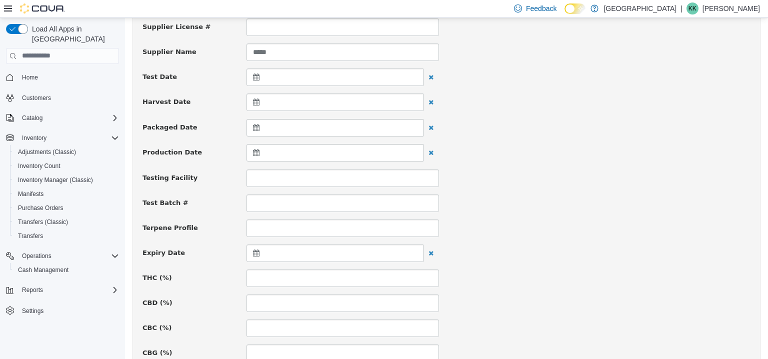
click at [253, 125] on icon at bounding box center [258, 126] width 10 height 7
click at [255, 155] on th at bounding box center [258, 151] width 16 height 17
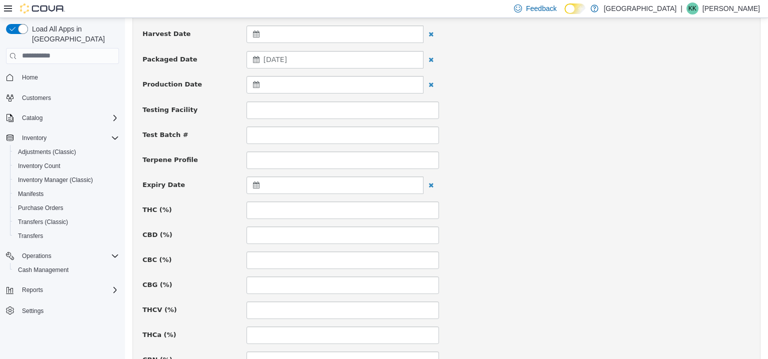
scroll to position [350, 0]
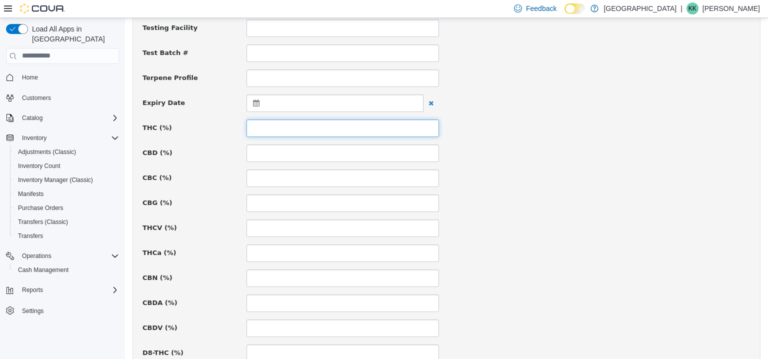
click at [262, 122] on input at bounding box center [342, 127] width 192 height 17
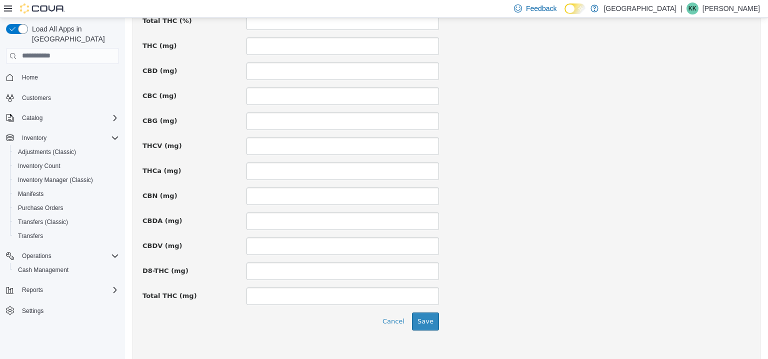
scroll to position [723, 0]
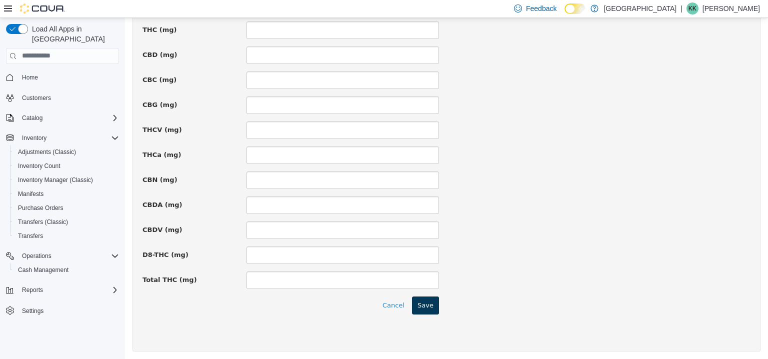
type input "****"
click at [425, 309] on button "Save" at bounding box center [425, 305] width 27 height 18
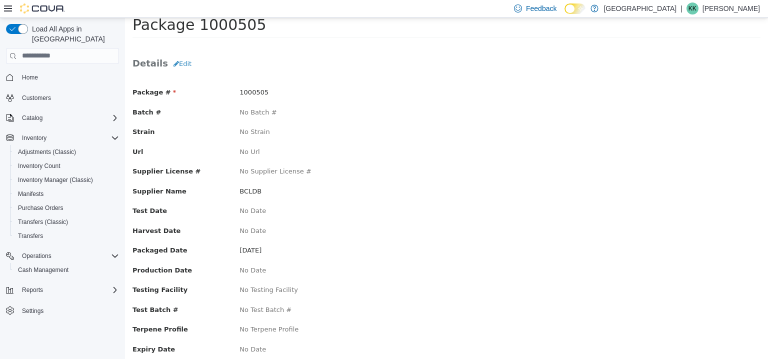
scroll to position [0, 0]
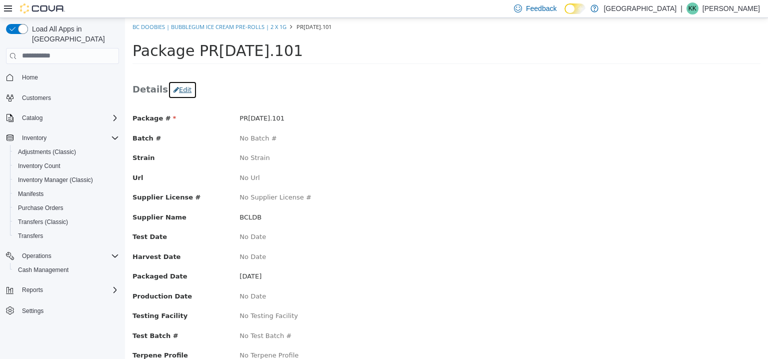
click at [184, 93] on button "Edit" at bounding box center [182, 89] width 29 height 18
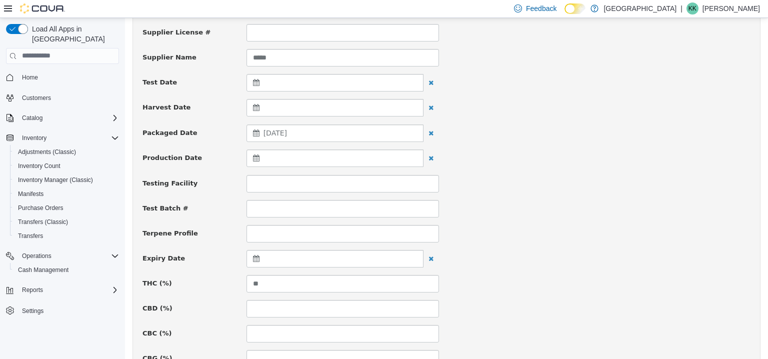
scroll to position [200, 0]
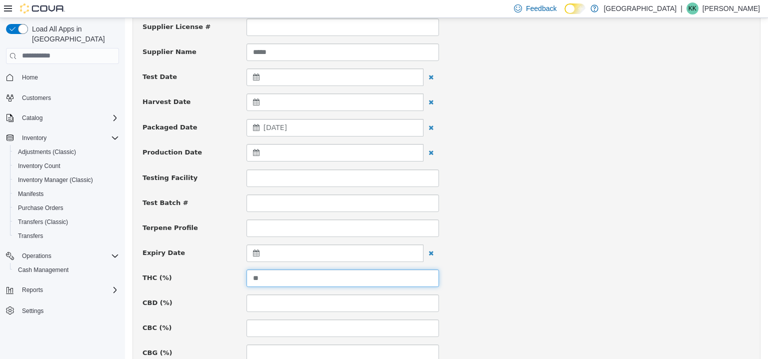
click at [333, 276] on input "**" at bounding box center [342, 277] width 192 height 17
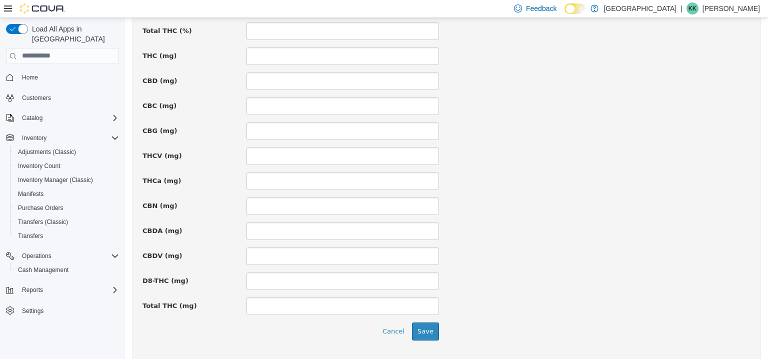
scroll to position [700, 0]
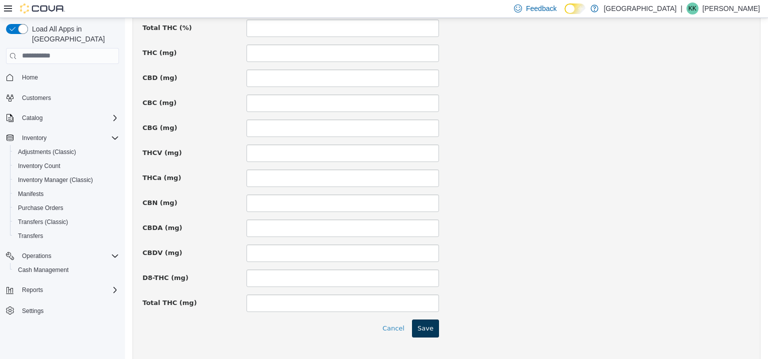
type input "****"
click at [421, 325] on button "Save" at bounding box center [425, 328] width 27 height 18
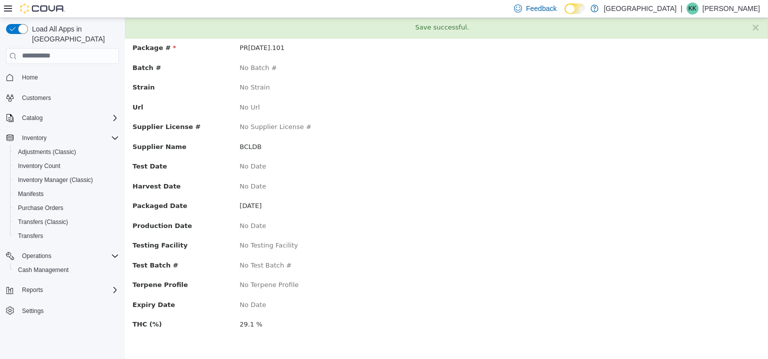
scroll to position [0, 0]
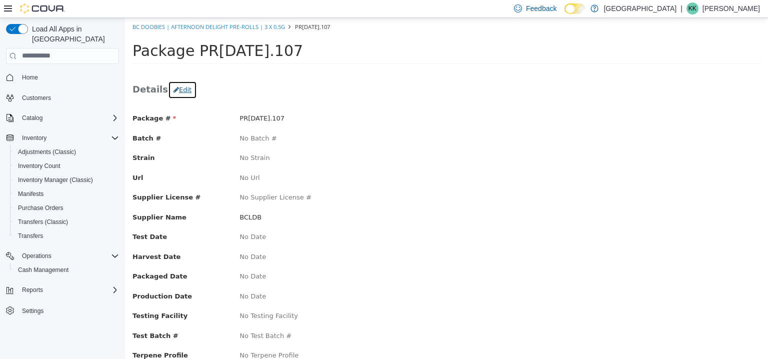
click at [177, 87] on button "Edit" at bounding box center [182, 89] width 29 height 18
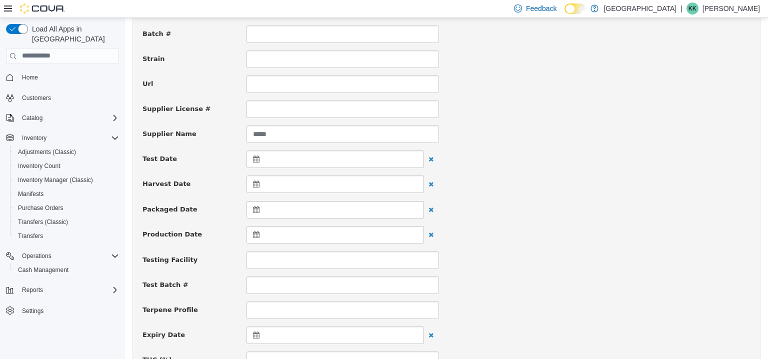
scroll to position [150, 0]
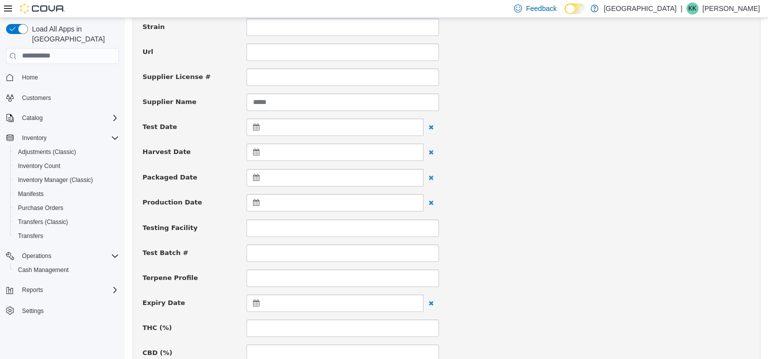
click at [254, 177] on icon at bounding box center [258, 176] width 10 height 7
click at [264, 174] on span "[DATE]" at bounding box center [274, 177] width 23 height 8
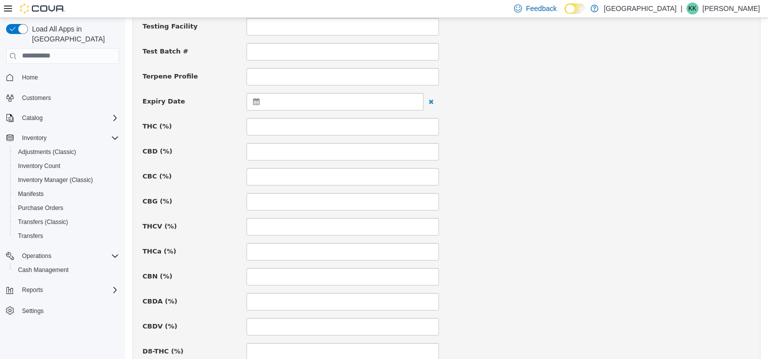
scroll to position [350, 0]
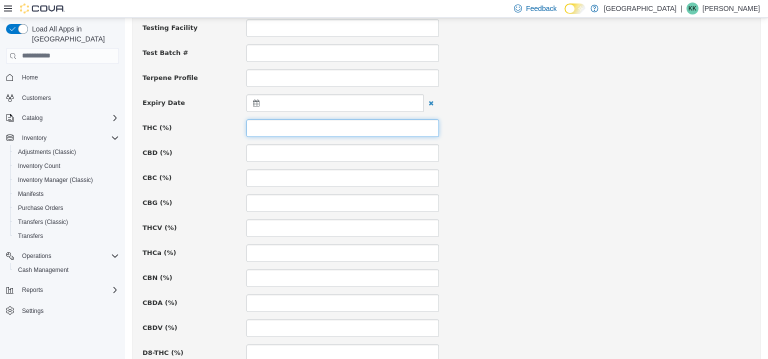
click at [252, 123] on input at bounding box center [342, 127] width 192 height 17
type input "****"
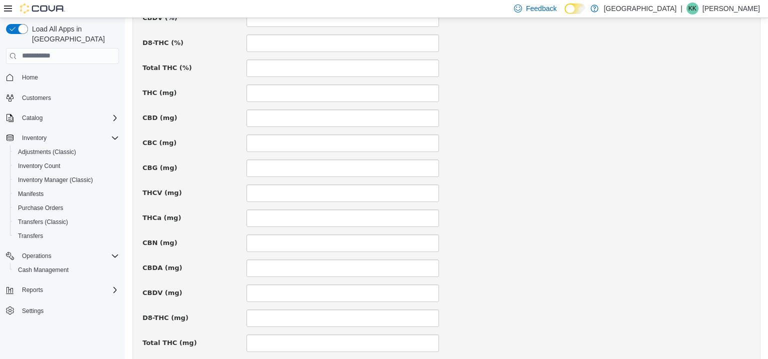
scroll to position [723, 0]
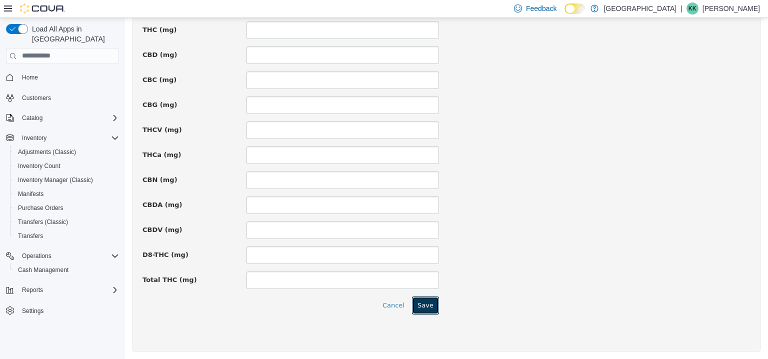
click at [430, 311] on button "Save" at bounding box center [425, 305] width 27 height 18
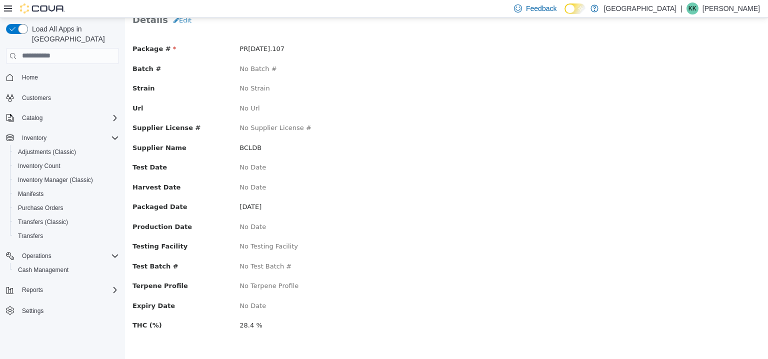
scroll to position [0, 0]
